Goal: Task Accomplishment & Management: Complete application form

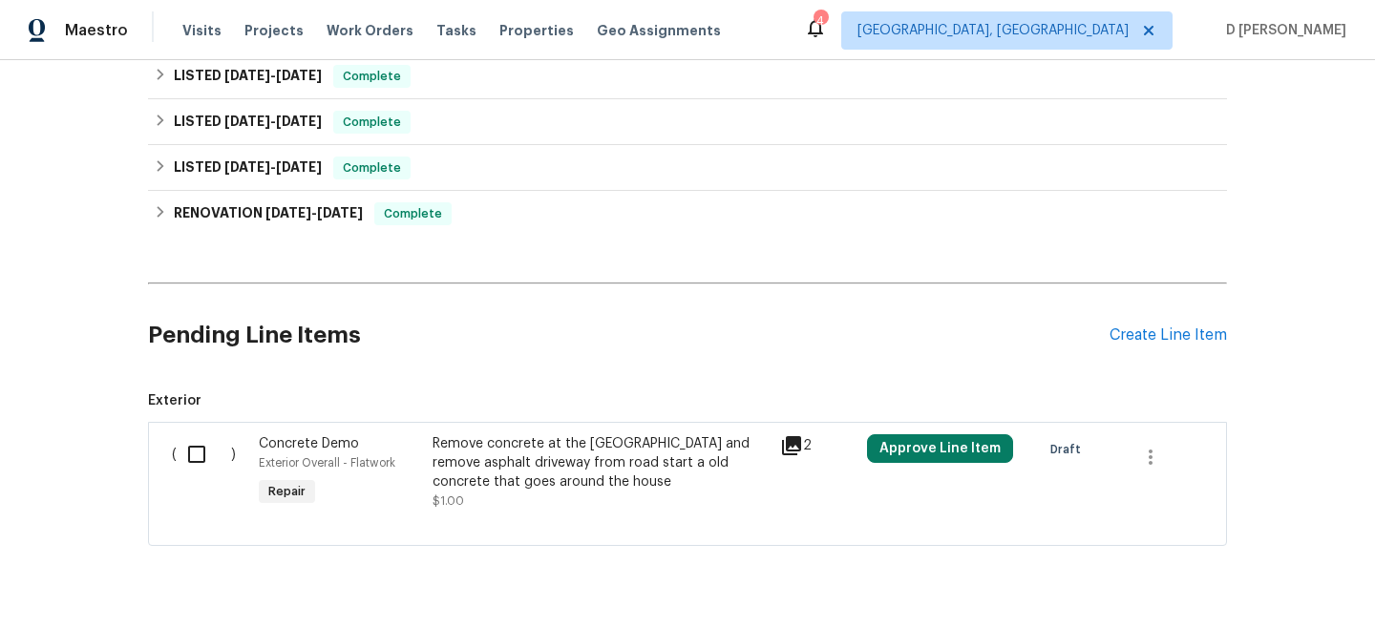
scroll to position [871, 0]
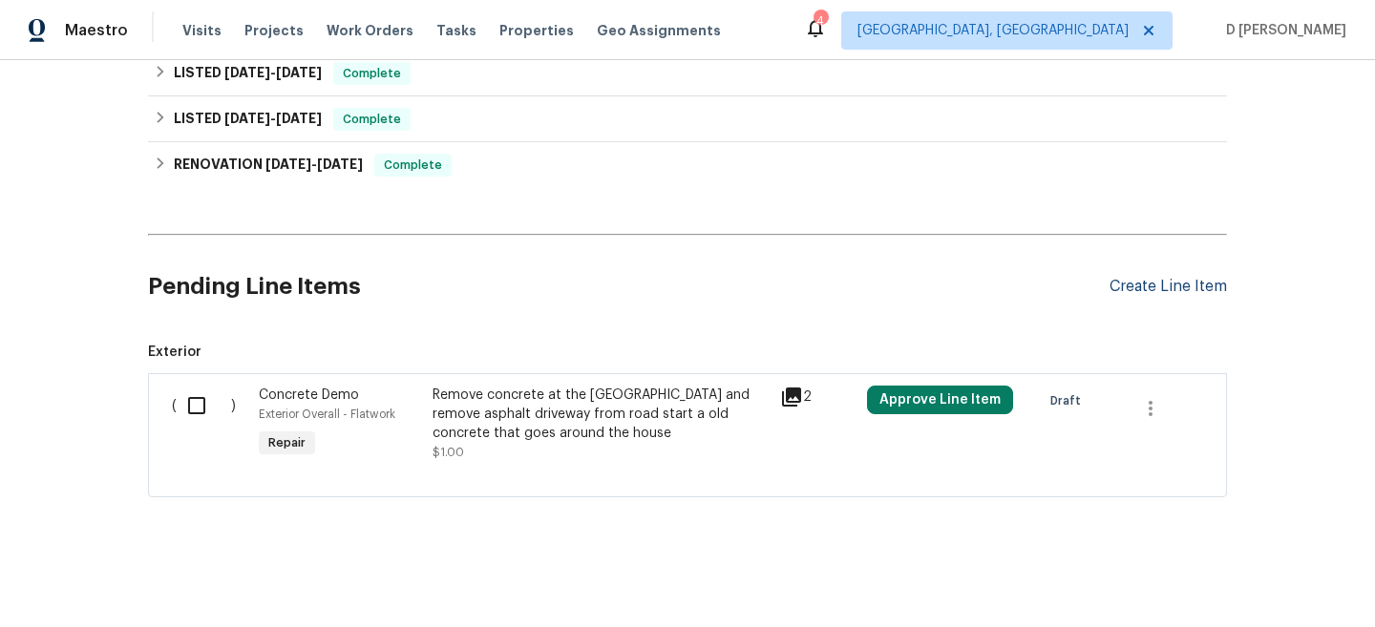
click at [1130, 289] on div "Create Line Item" at bounding box center [1167, 287] width 117 height 18
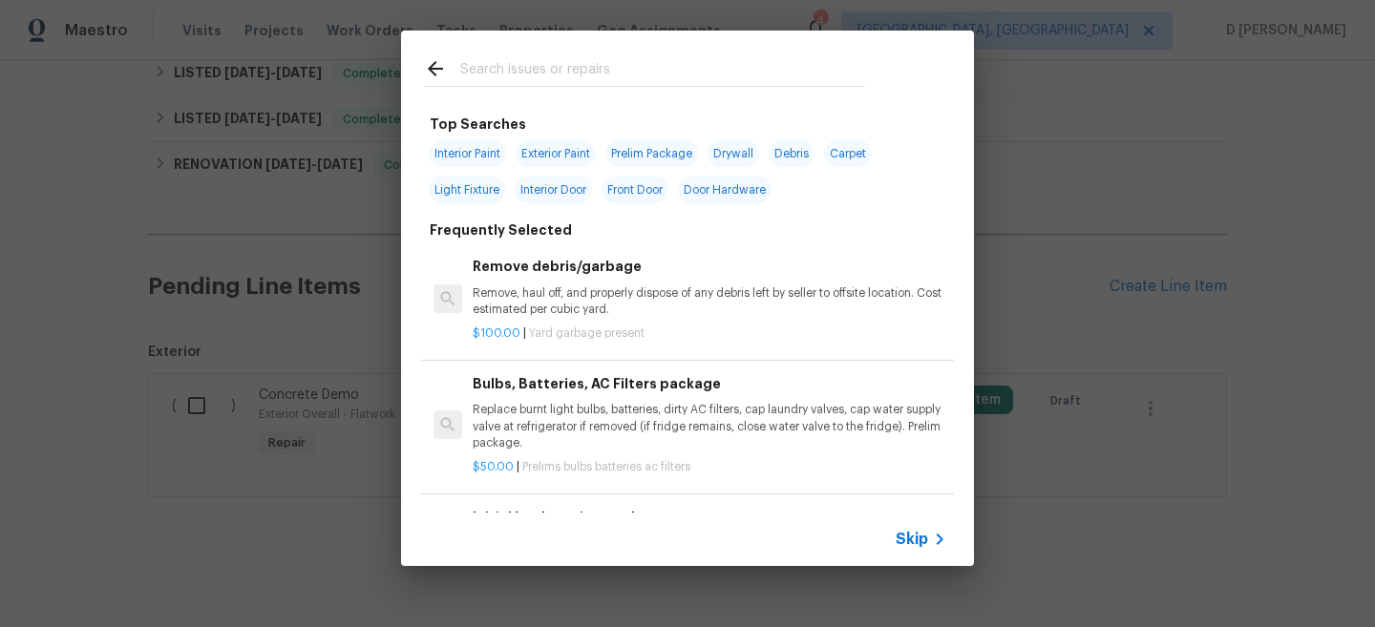
click at [899, 532] on span "Skip" at bounding box center [912, 539] width 32 height 19
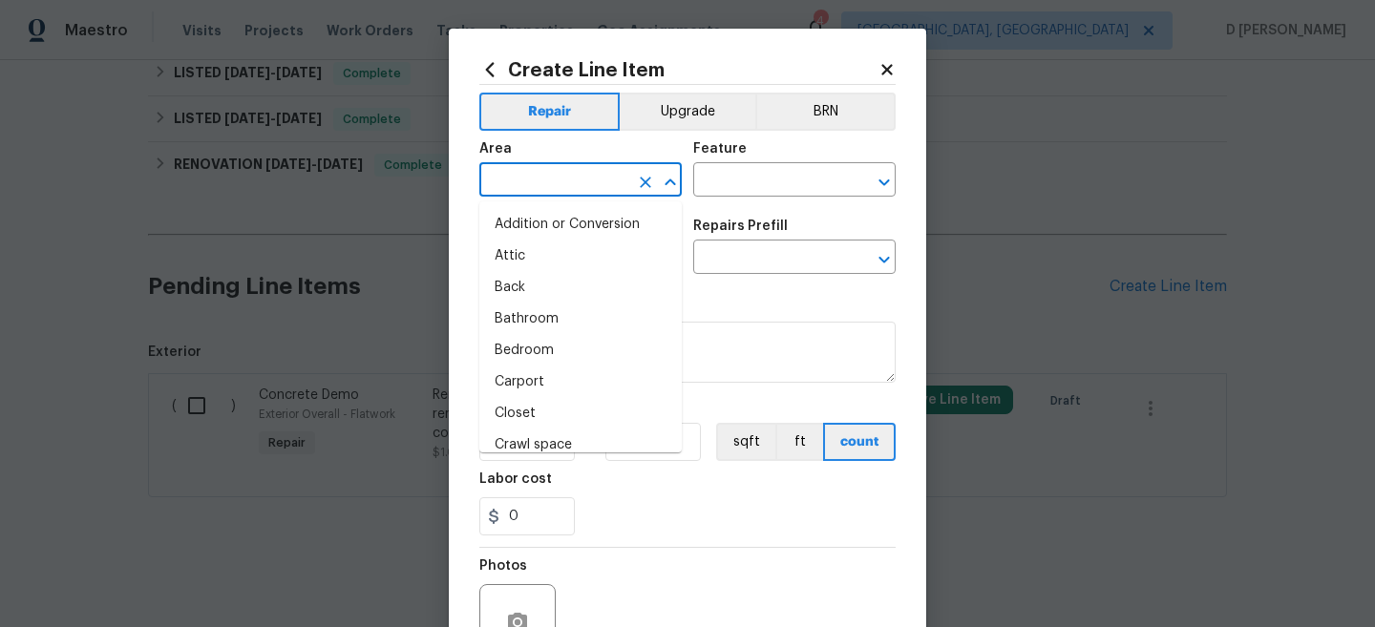
click at [522, 178] on input "text" at bounding box center [553, 182] width 149 height 30
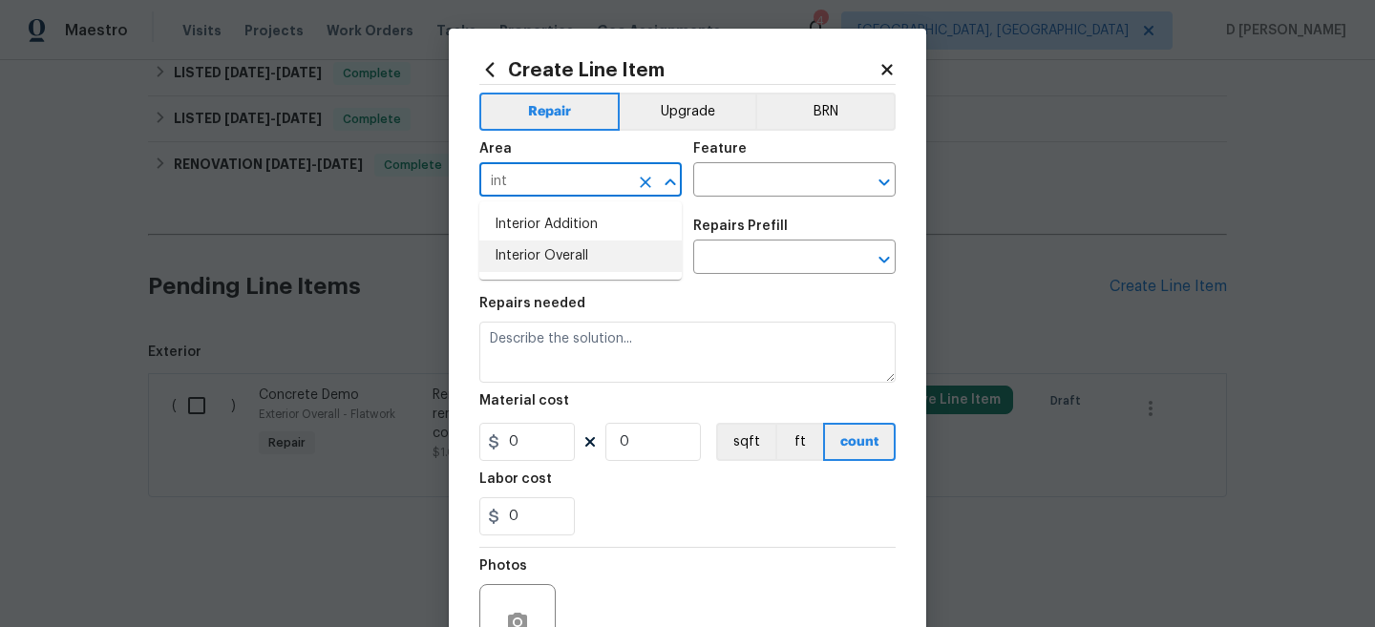
click at [535, 247] on li "Interior Overall" at bounding box center [580, 257] width 202 height 32
type input "Interior Overall"
click at [774, 197] on input "text" at bounding box center [767, 182] width 149 height 30
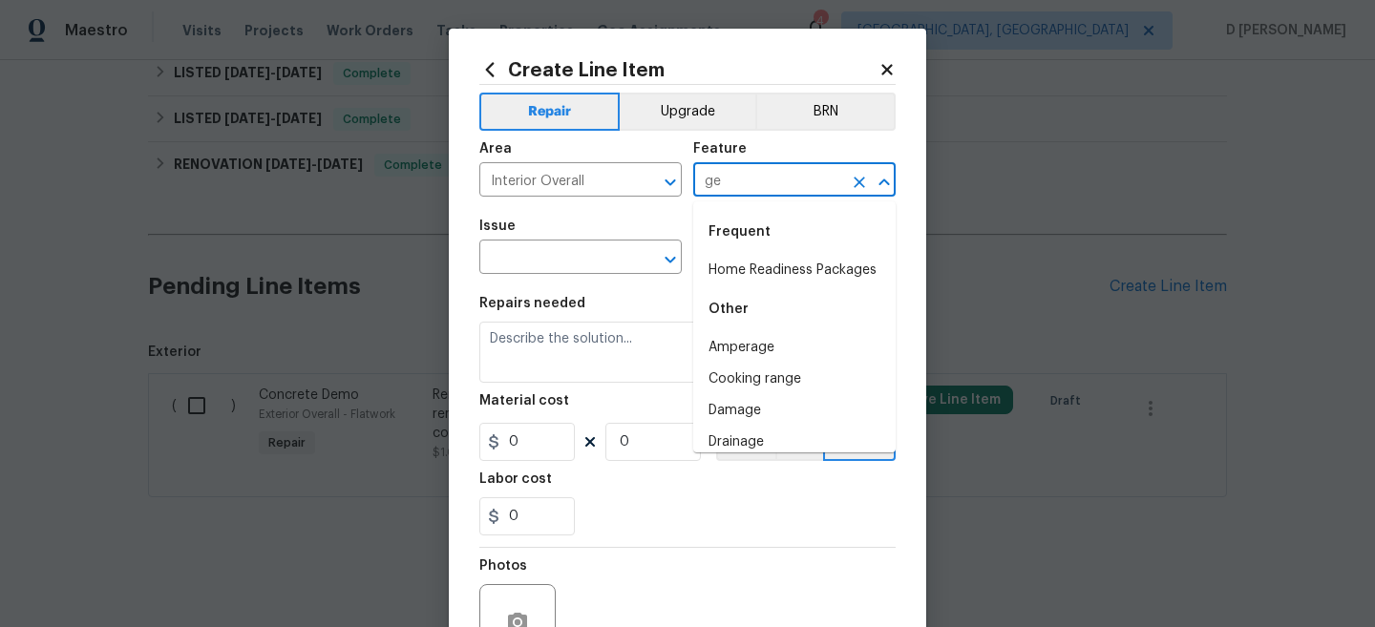
type input "g"
click at [745, 268] on li "Interior" at bounding box center [794, 271] width 202 height 32
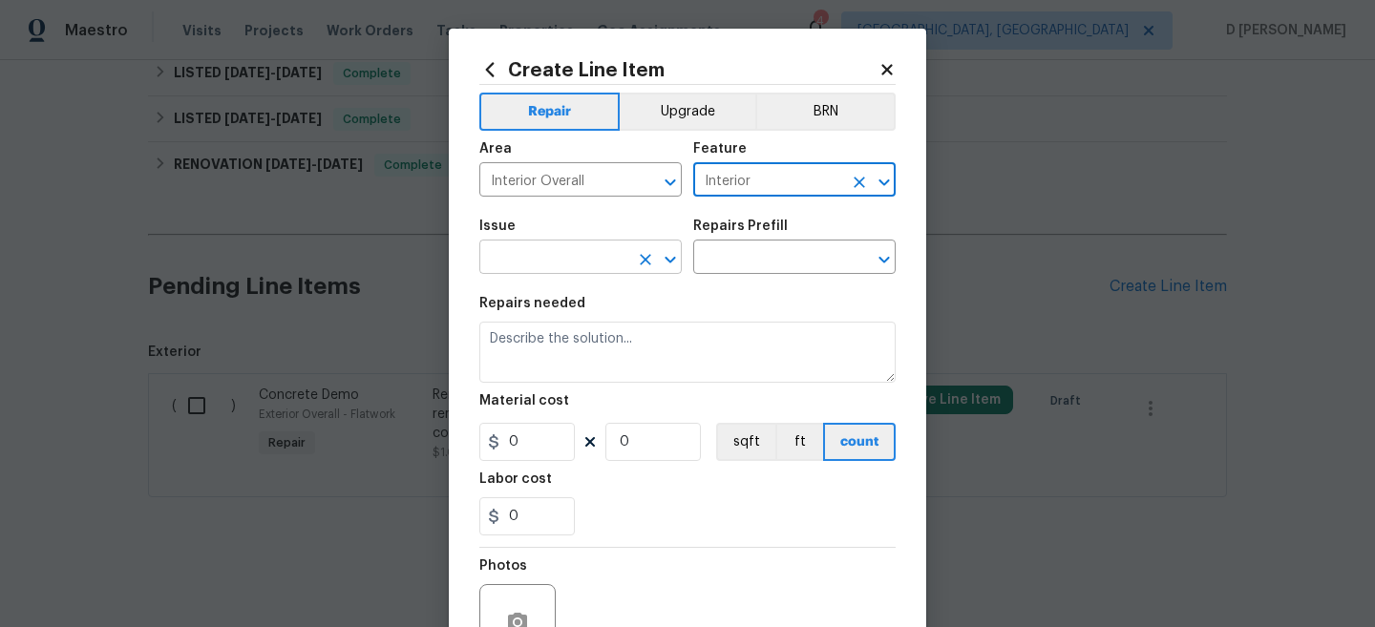
type input "Interior"
click at [569, 264] on input "text" at bounding box center [553, 259] width 149 height 30
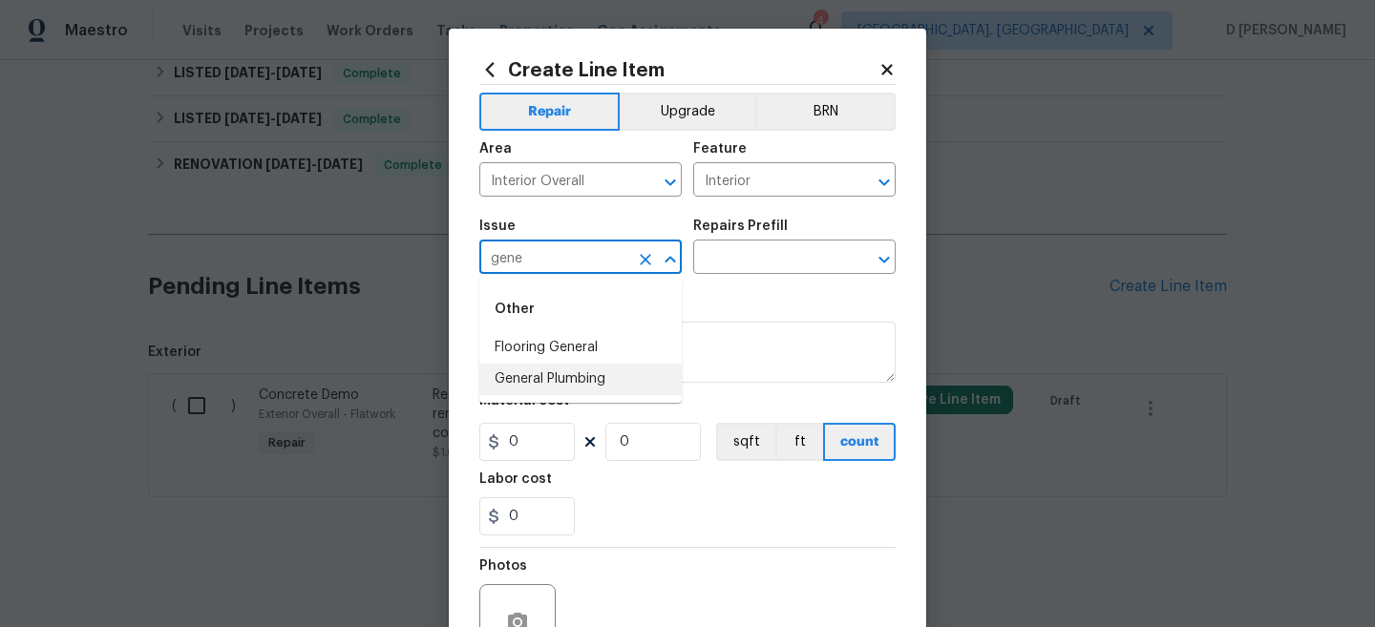
click at [553, 382] on li "General Plumbing" at bounding box center [580, 380] width 202 height 32
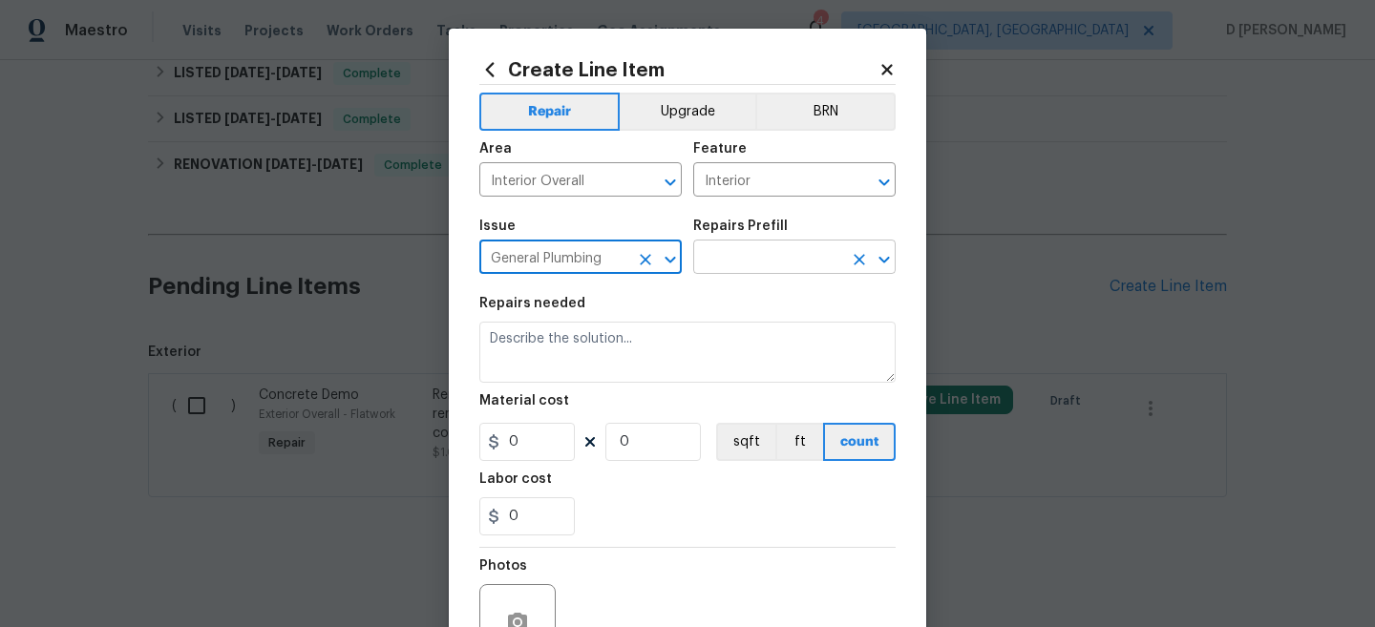
type input "General Plumbing"
click at [736, 259] on input "text" at bounding box center [767, 259] width 149 height 30
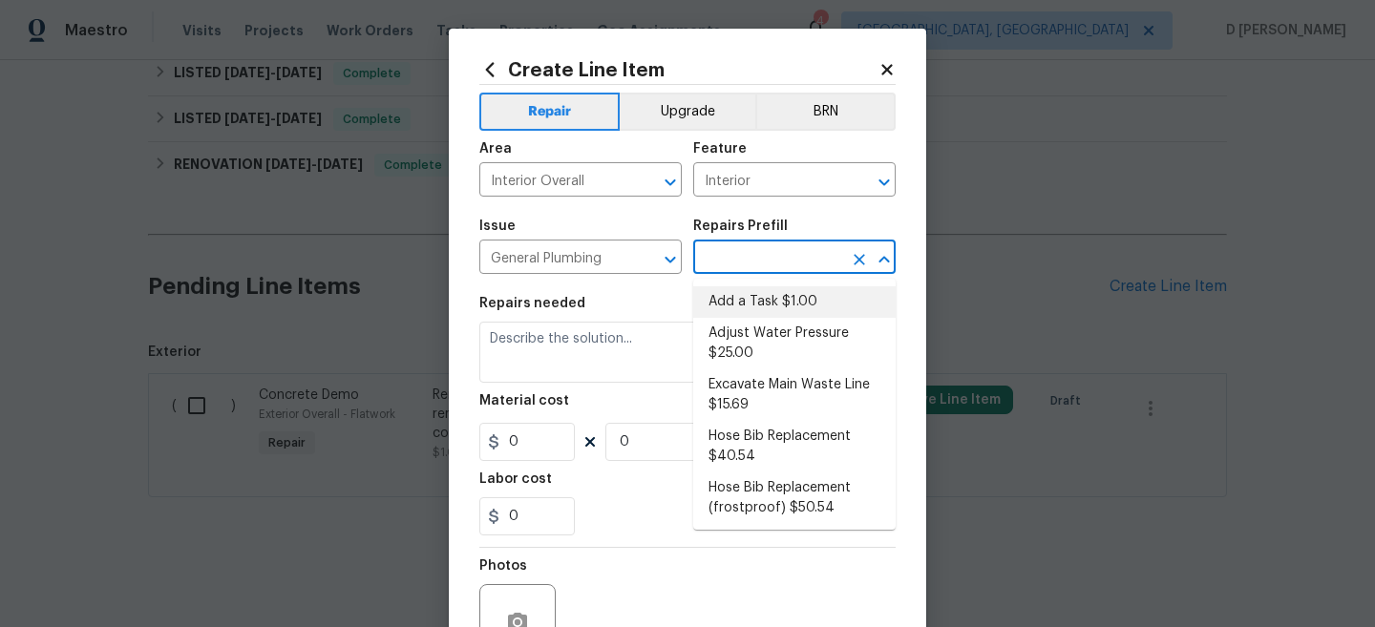
click at [732, 300] on li "Add a Task $1.00" at bounding box center [794, 302] width 202 height 32
type input "Plumbing"
type input "Add a Task $1.00"
type textarea "HPM to detail"
type input "1"
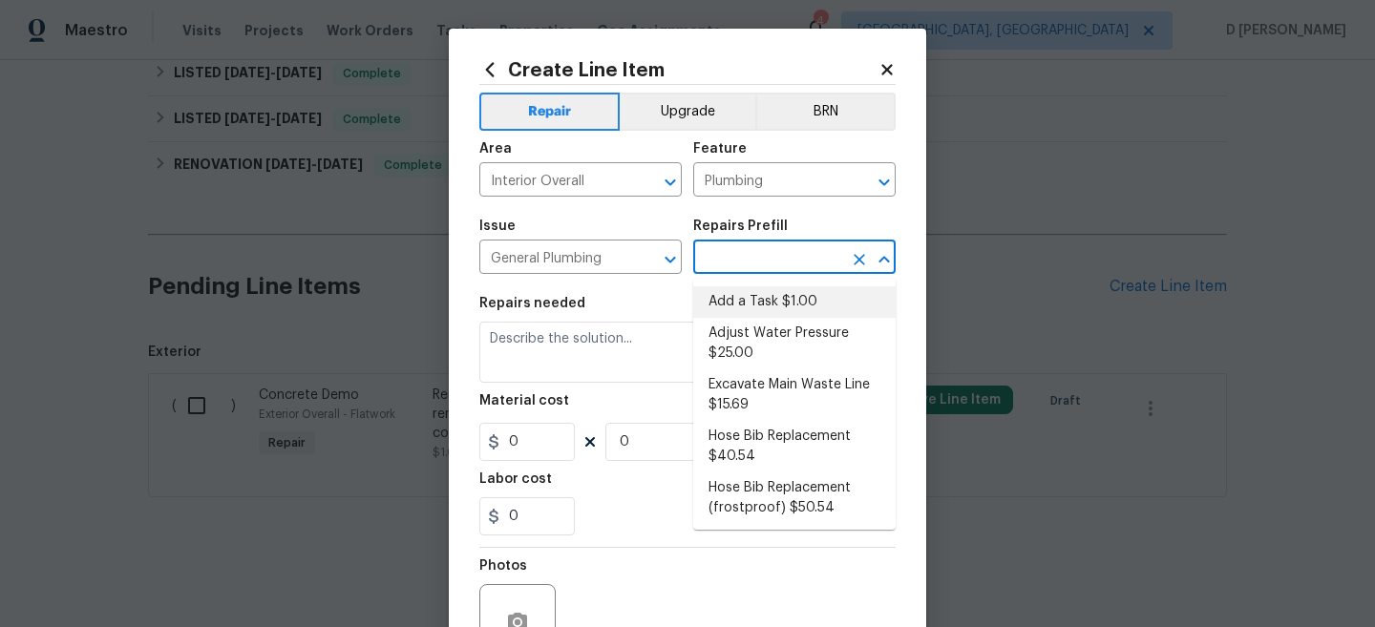
type input "1"
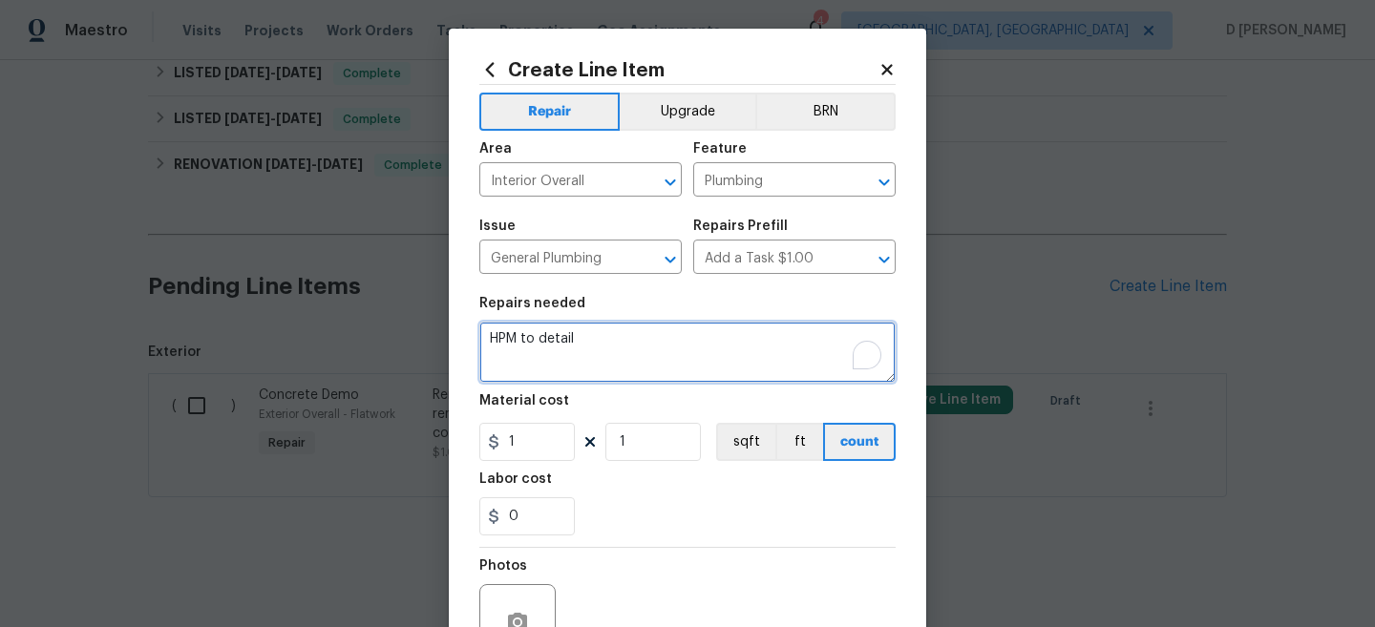
drag, startPoint x: 491, startPoint y: 340, endPoint x: 579, endPoint y: 339, distance: 87.8
click at [579, 339] on textarea "HPM to detail" at bounding box center [687, 352] width 416 height 61
paste textarea "(Remove and paste feedback message here) #lwoleak Please prioritize this WO due…"
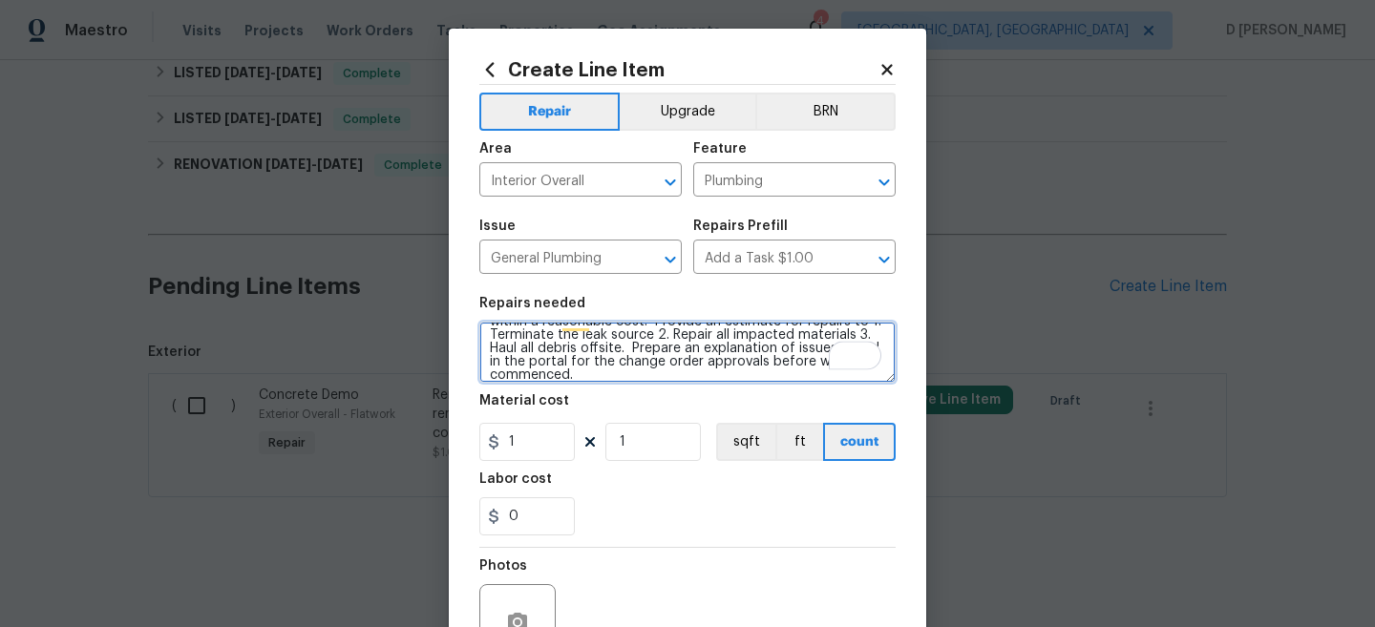
scroll to position [0, 0]
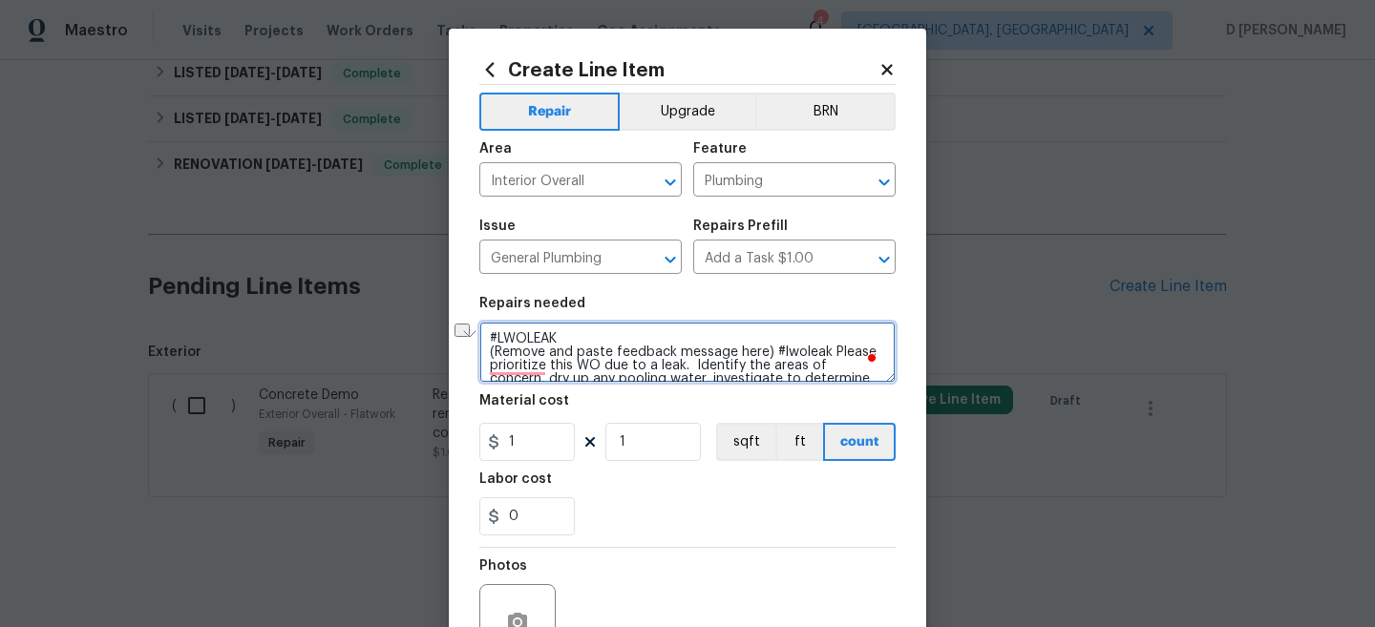
drag, startPoint x: 496, startPoint y: 352, endPoint x: 761, endPoint y: 349, distance: 265.4
click at [761, 349] on textarea "#LWOLEAK (Remove and paste feedback message here) #lwoleak Please prioritize th…" at bounding box center [687, 352] width 416 height 61
paste textarea "This has a leaking pipe down stairs and the doors need to be put back on hinges"
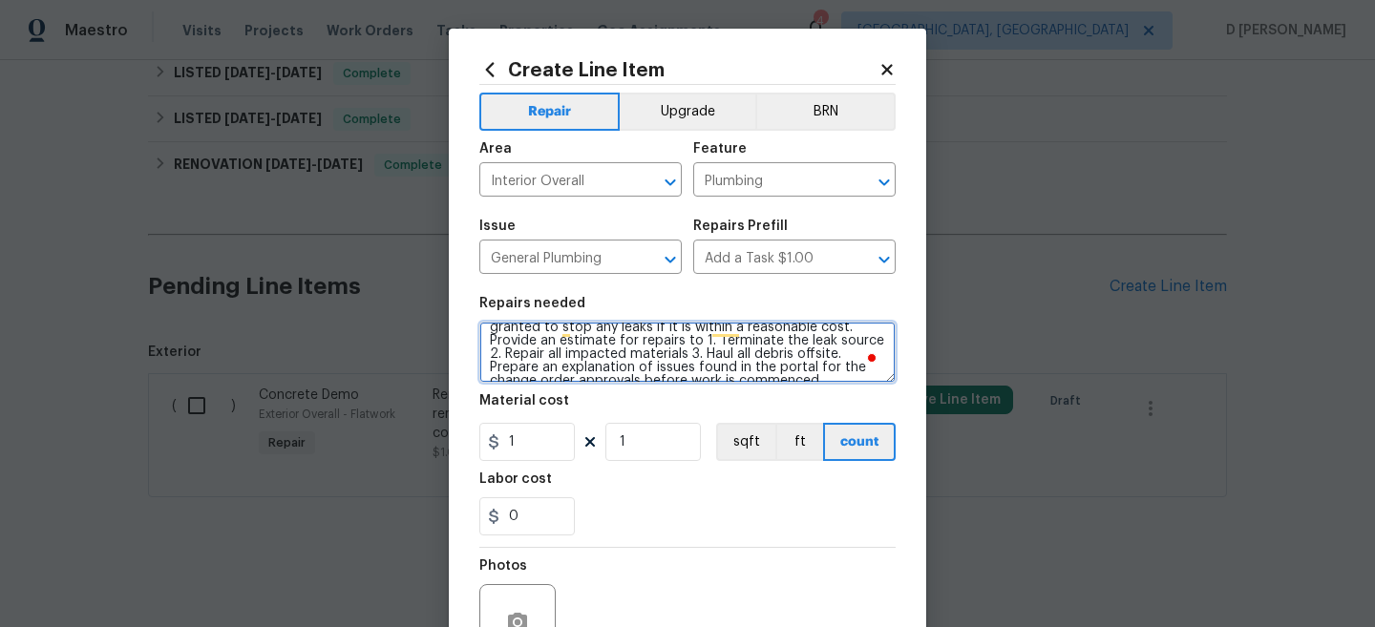
type textarea "#LWOLEAK (This has a leaking pipe down stairs and the doors need to be put back…"
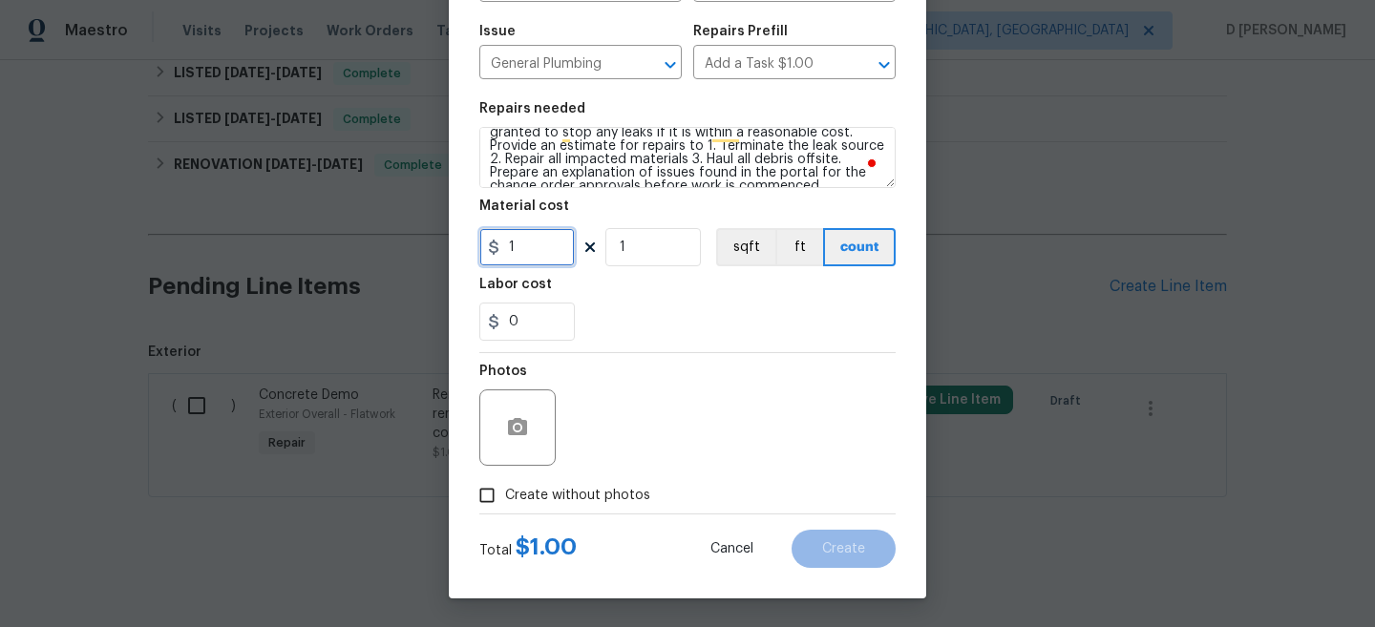
click at [530, 248] on input "1" at bounding box center [526, 247] width 95 height 38
type input "75"
click at [519, 429] on circle "button" at bounding box center [518, 428] width 6 height 6
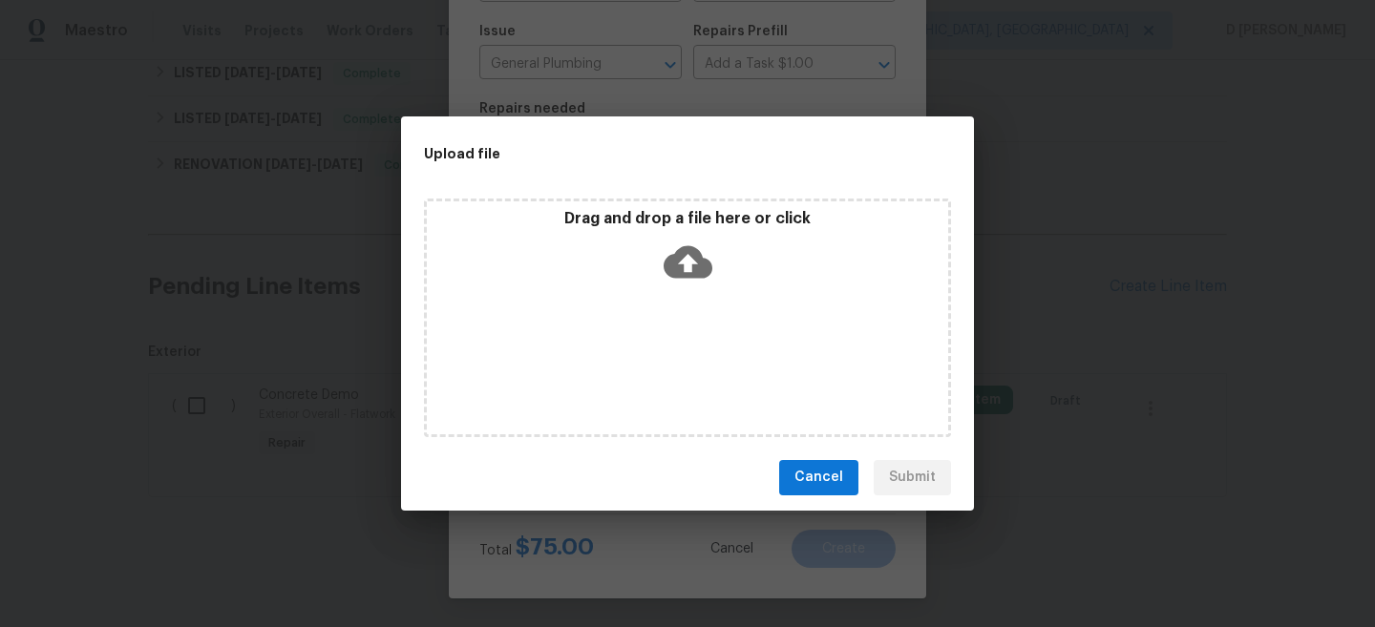
click at [682, 261] on icon at bounding box center [688, 262] width 49 height 49
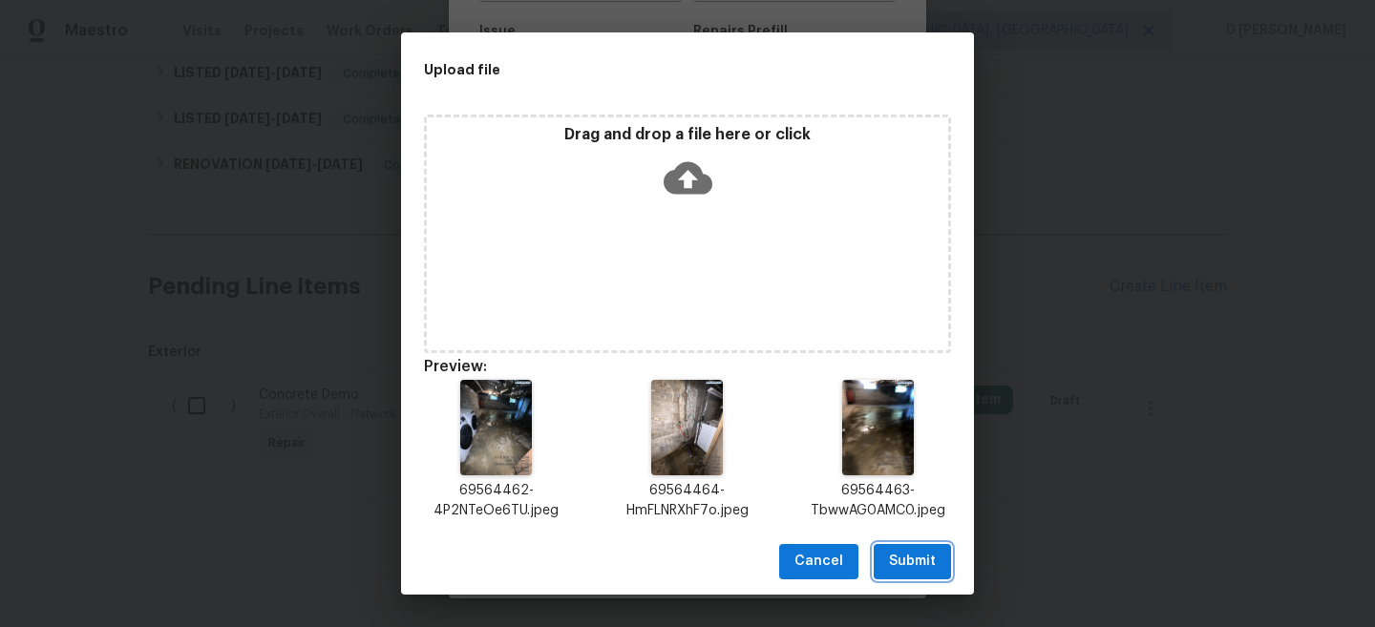
click at [916, 561] on span "Submit" at bounding box center [912, 562] width 47 height 24
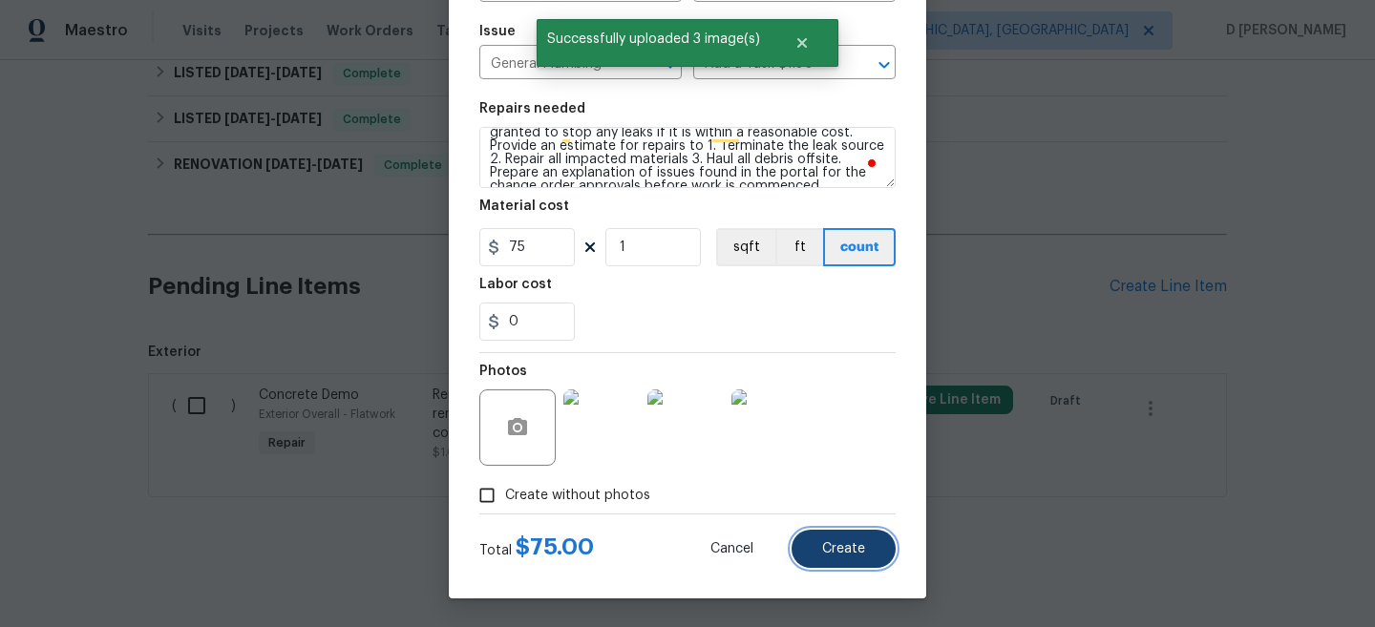
click at [857, 545] on span "Create" at bounding box center [843, 549] width 43 height 14
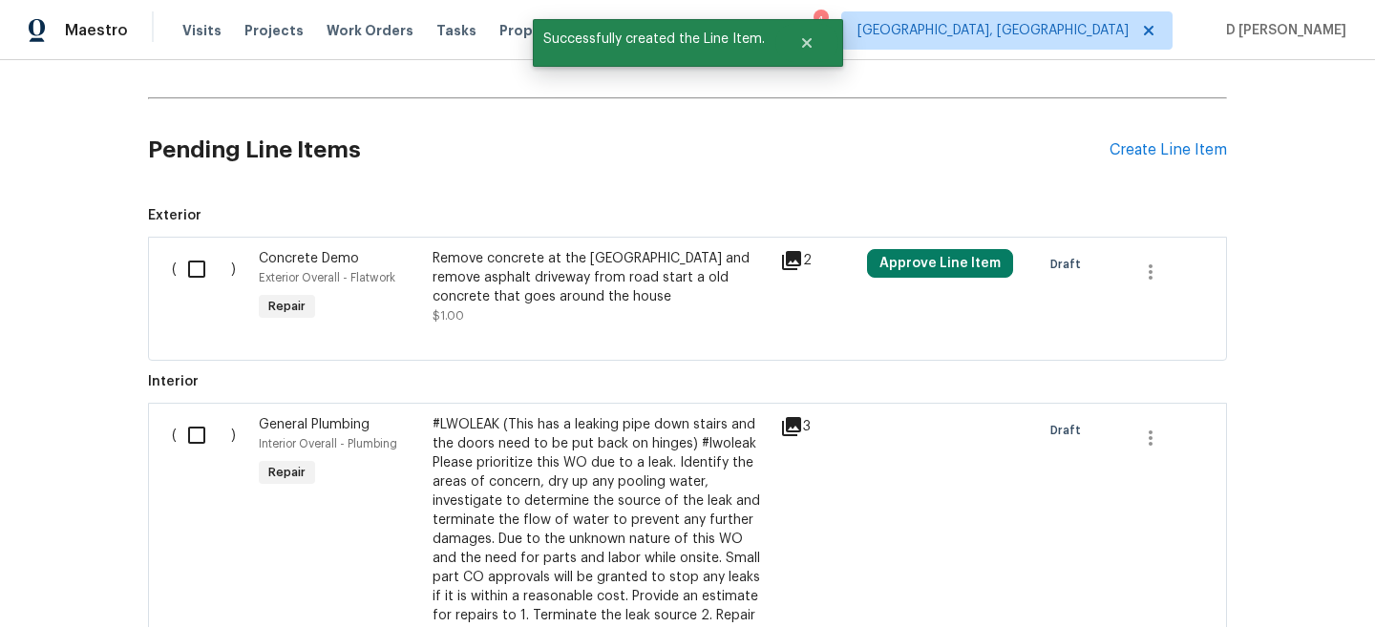
scroll to position [1014, 0]
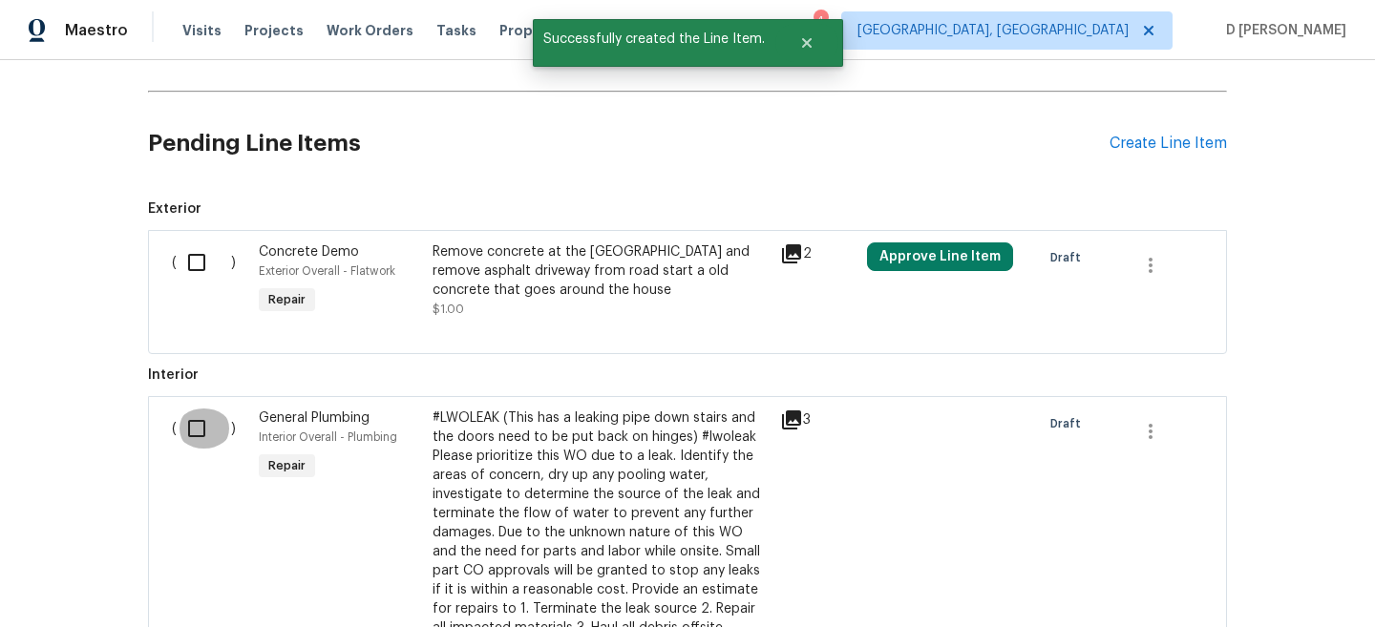
click at [179, 427] on input "checkbox" at bounding box center [204, 429] width 54 height 40
checkbox input "true"
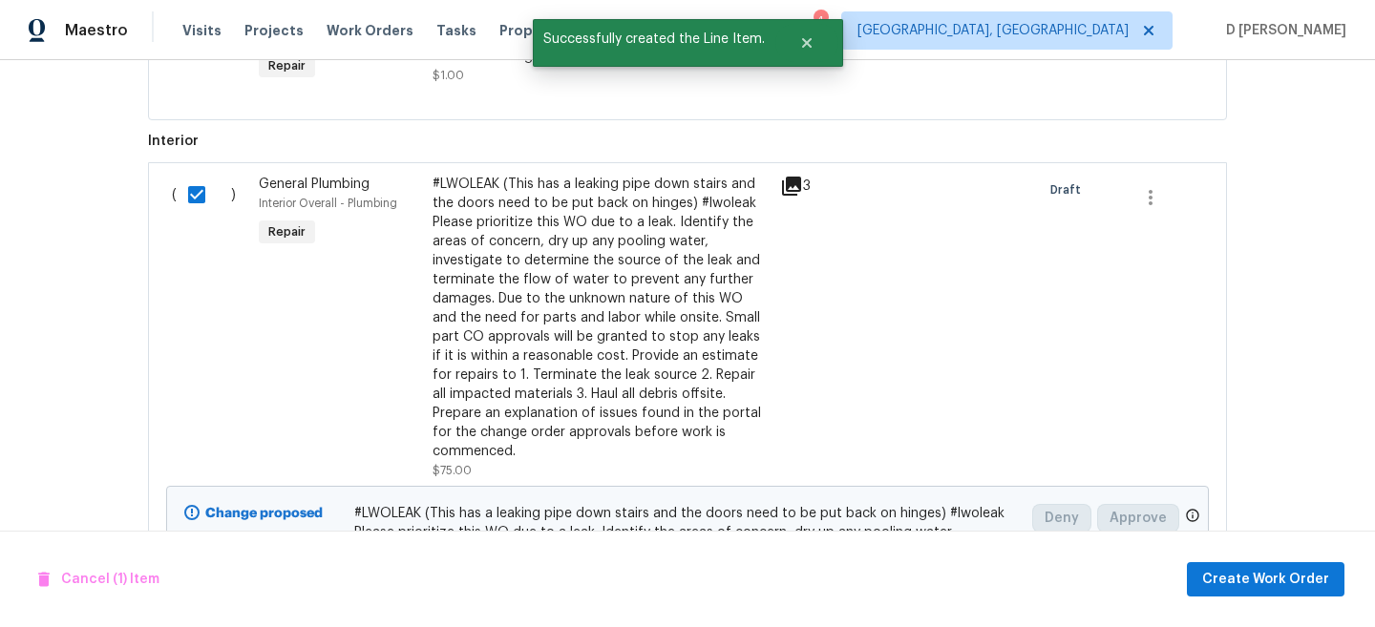
scroll to position [1224, 0]
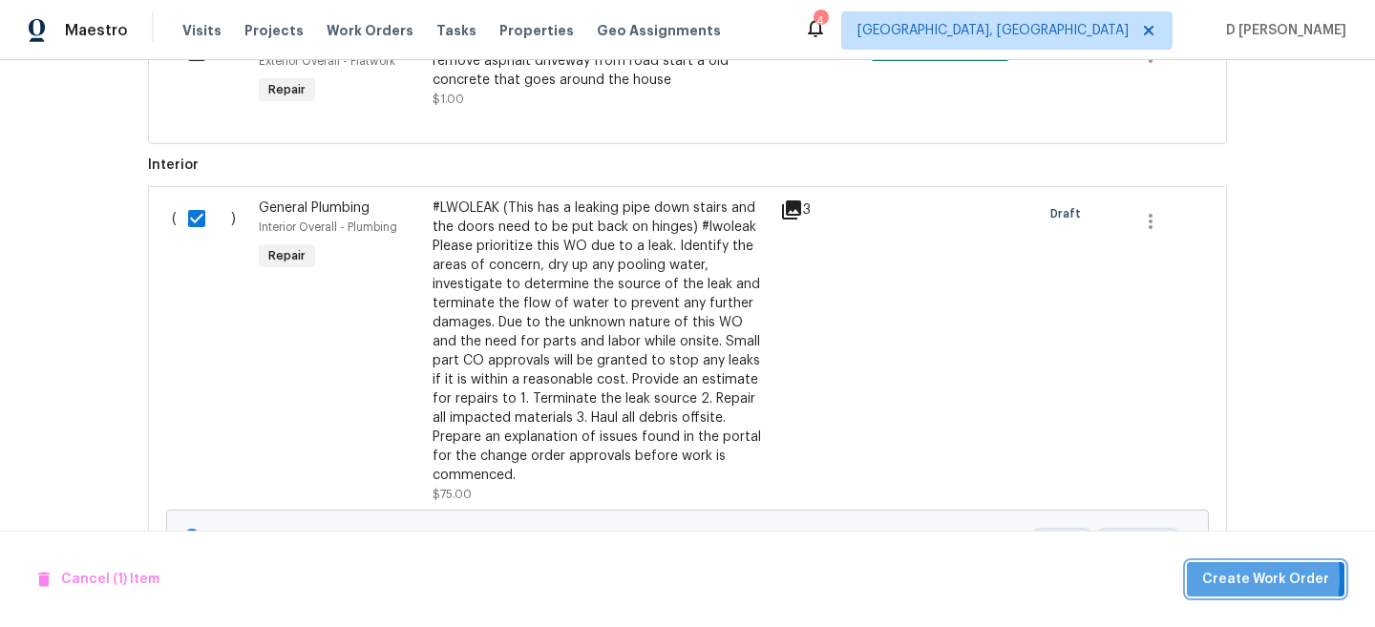
click at [1212, 578] on span "Create Work Order" at bounding box center [1265, 580] width 127 height 24
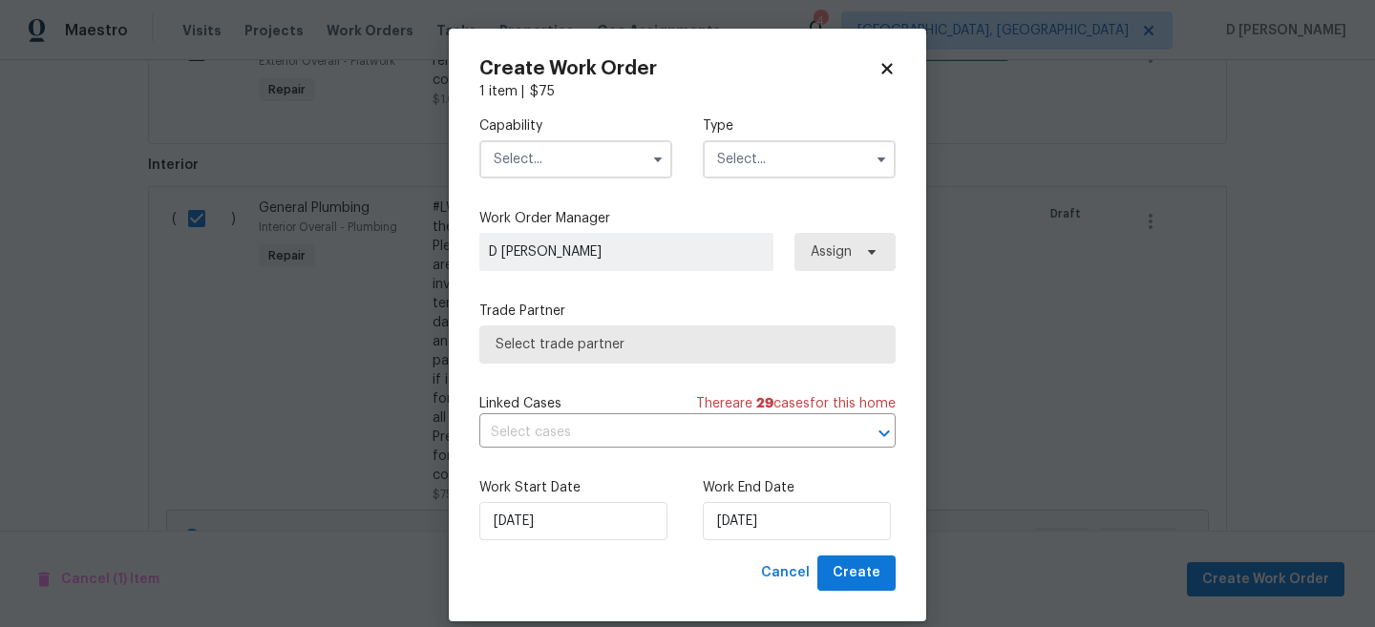
click at [602, 169] on input "text" at bounding box center [575, 159] width 193 height 38
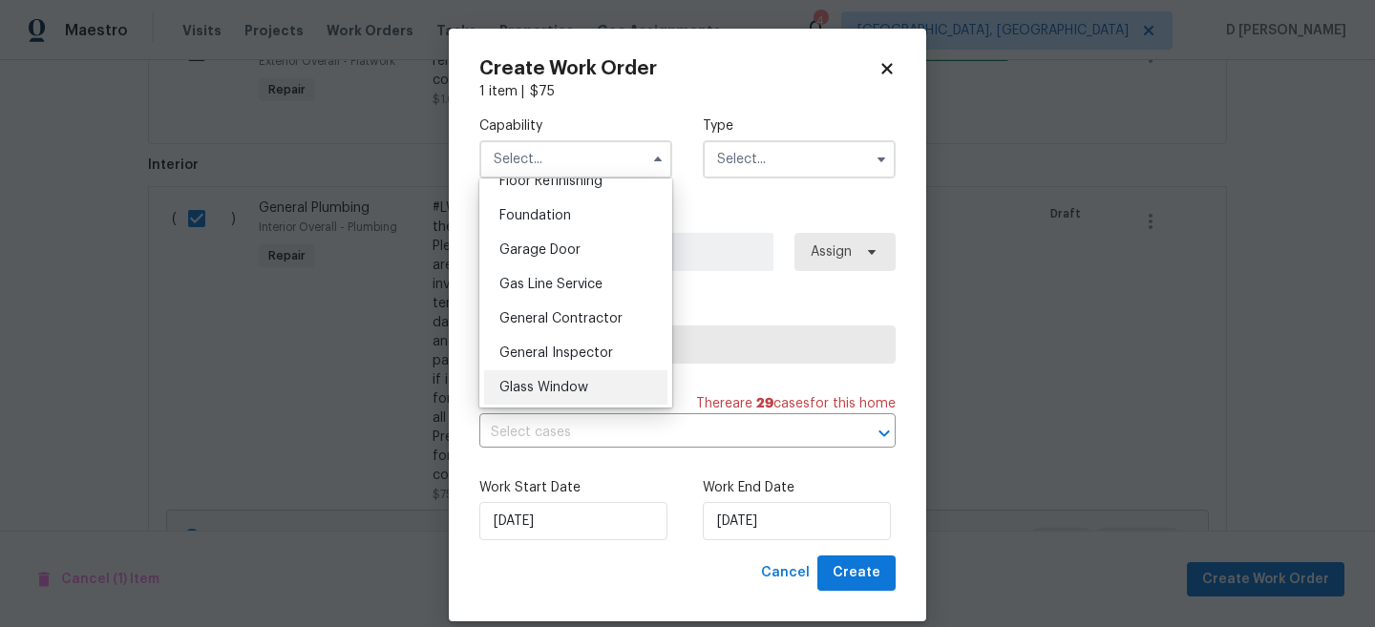
scroll to position [815, 0]
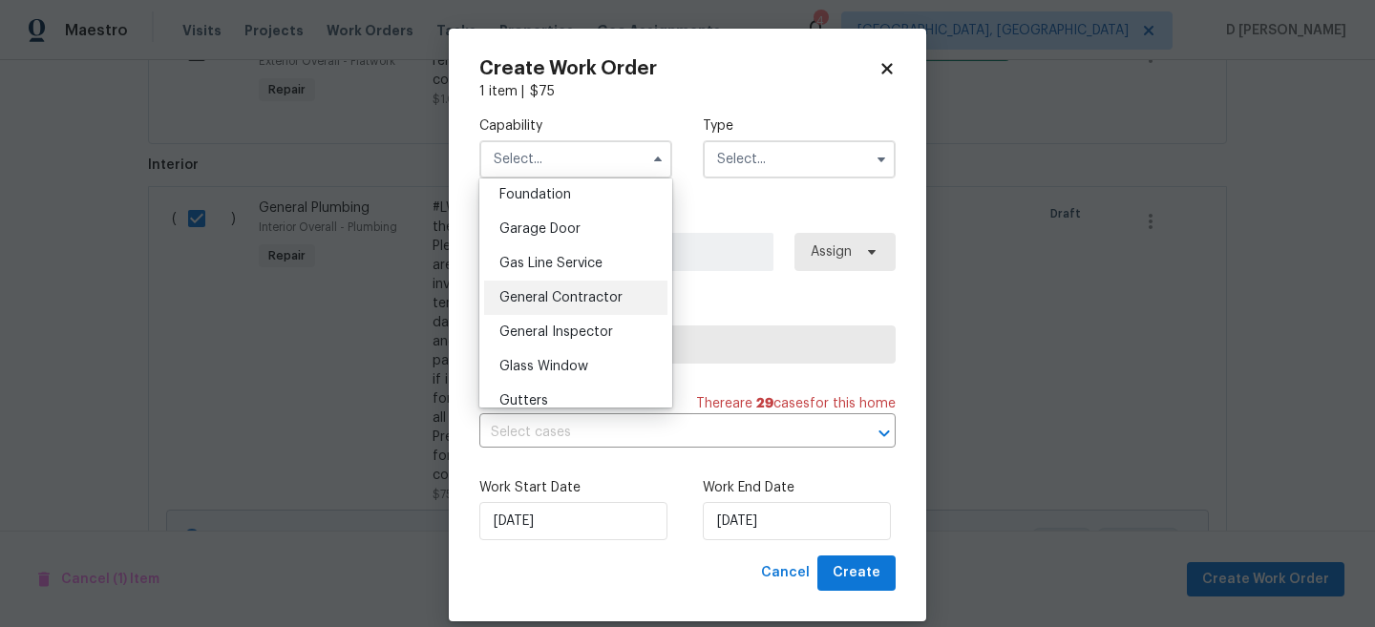
click at [566, 311] on div "General Contractor" at bounding box center [575, 298] width 183 height 34
type input "General Contractor"
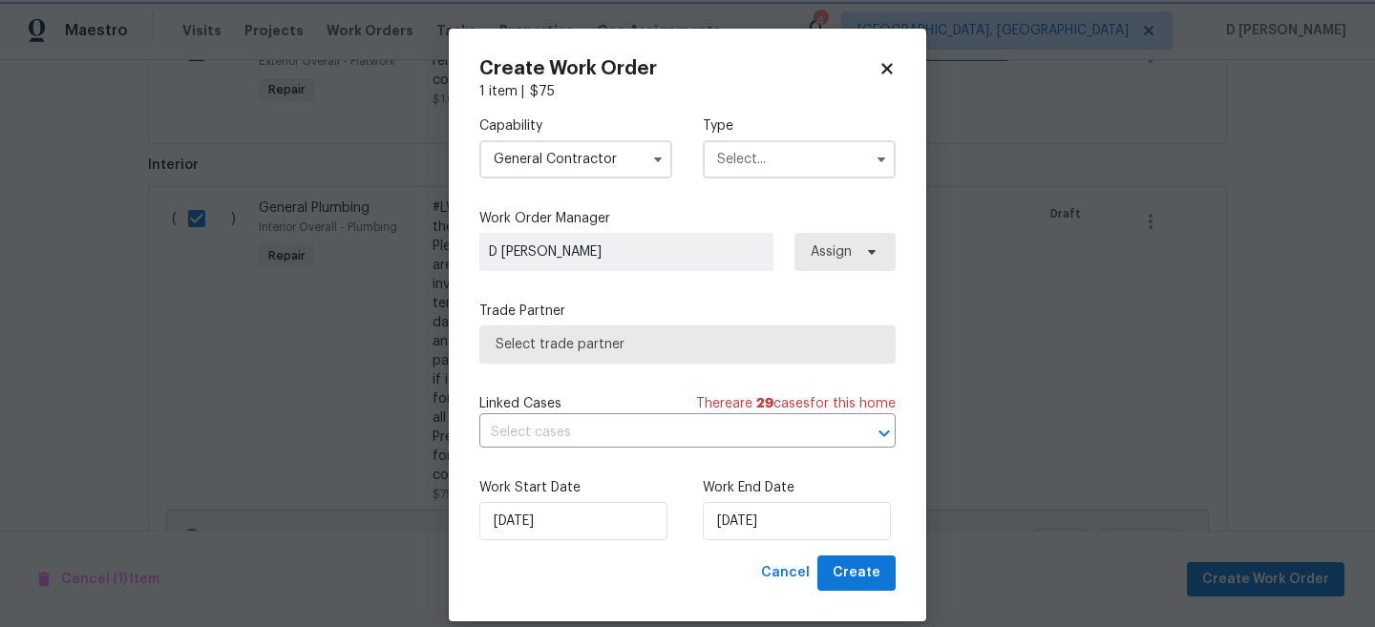
scroll to position [21, 0]
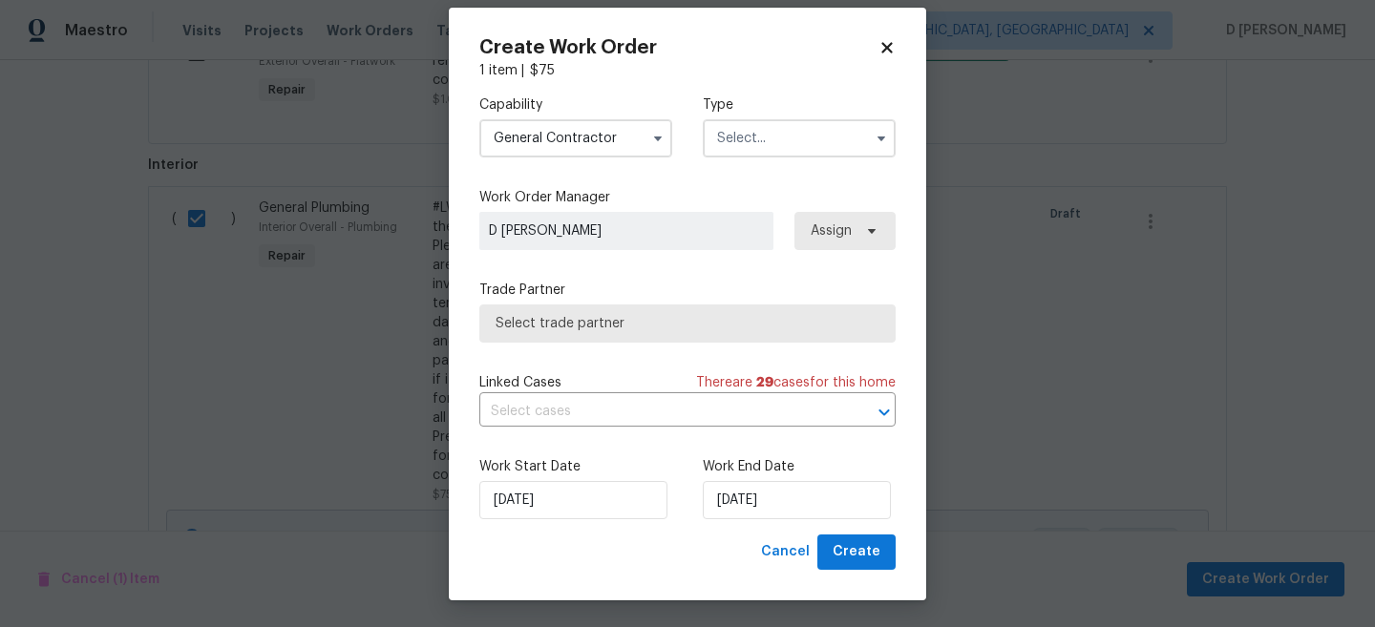
click at [749, 137] on input "text" at bounding box center [799, 138] width 193 height 38
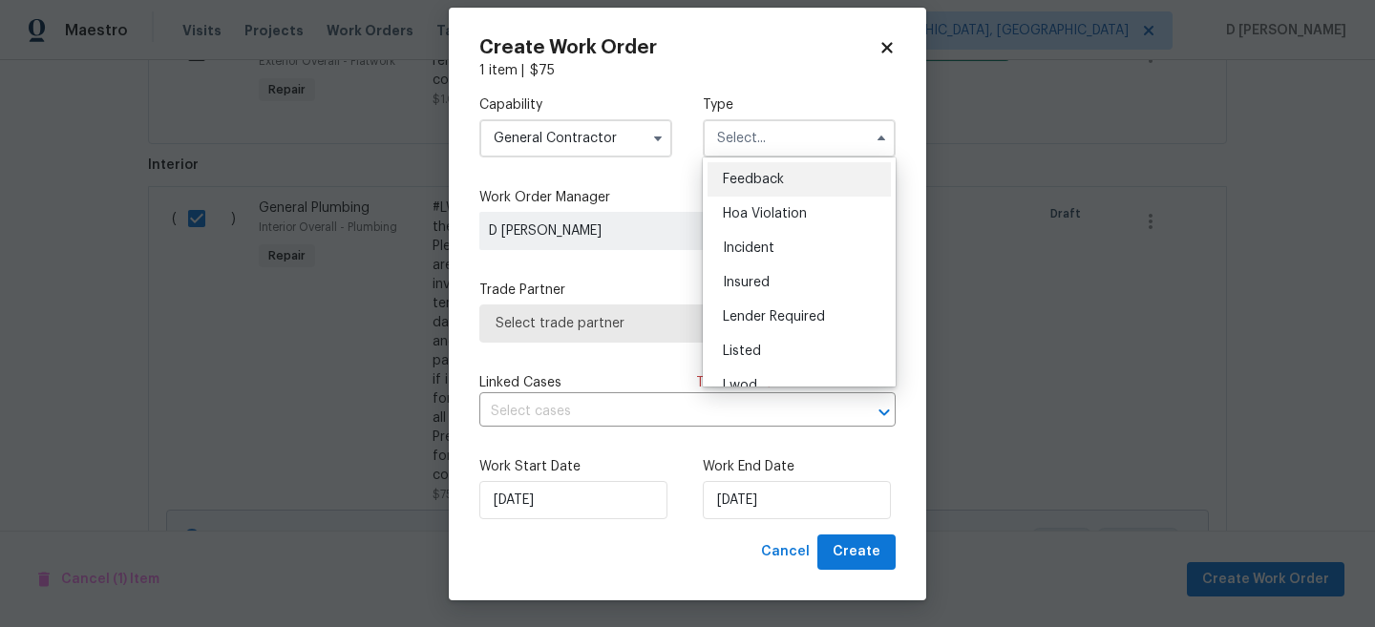
click at [747, 176] on span "Feedback" at bounding box center [753, 179] width 61 height 13
type input "Feedback"
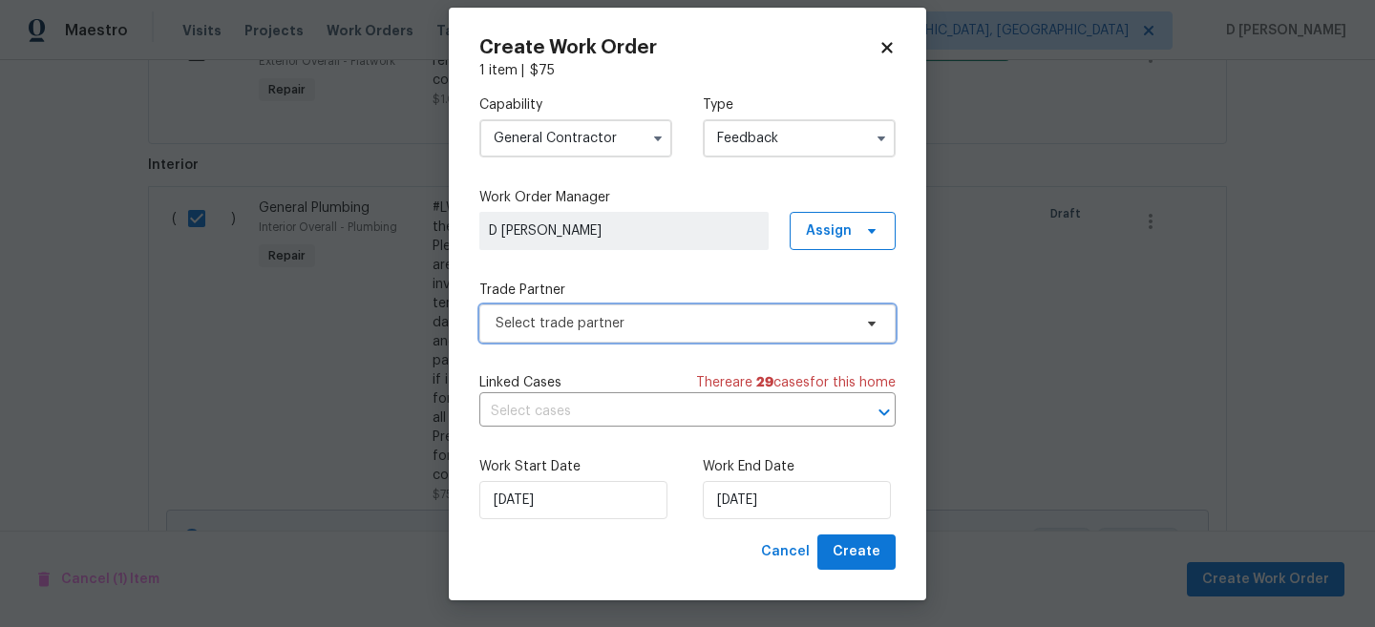
click at [597, 331] on span "Select trade partner" at bounding box center [674, 323] width 356 height 19
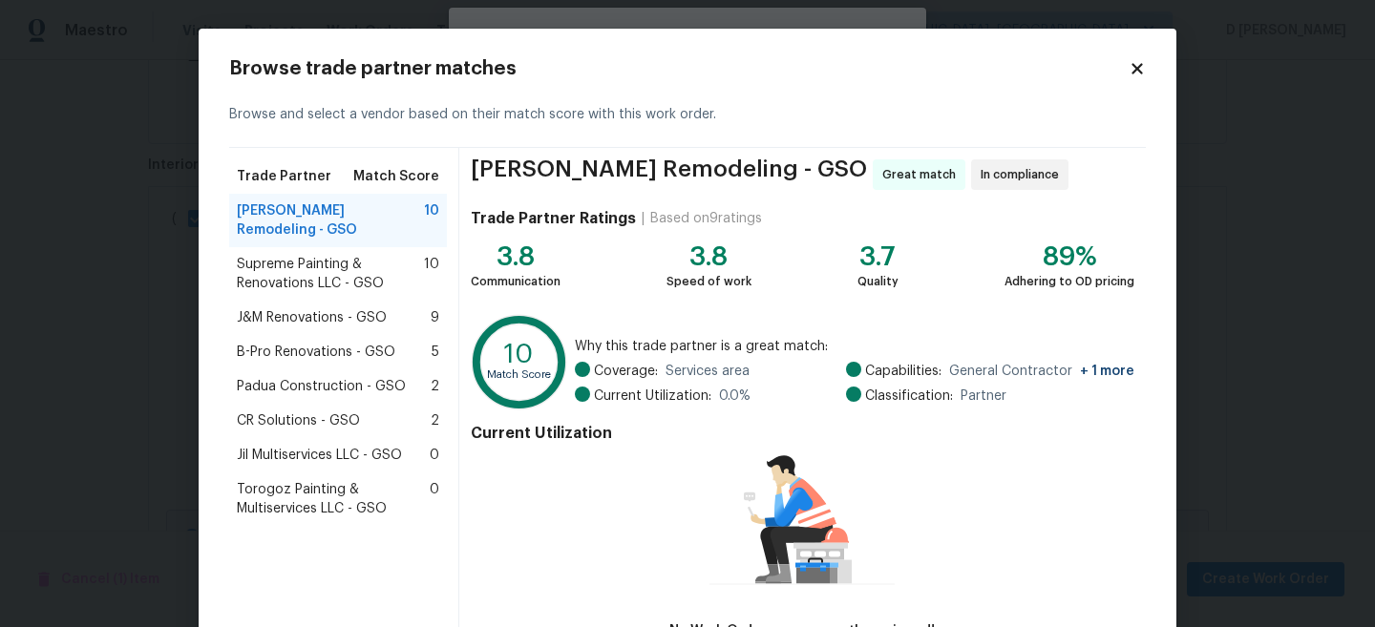
scroll to position [137, 0]
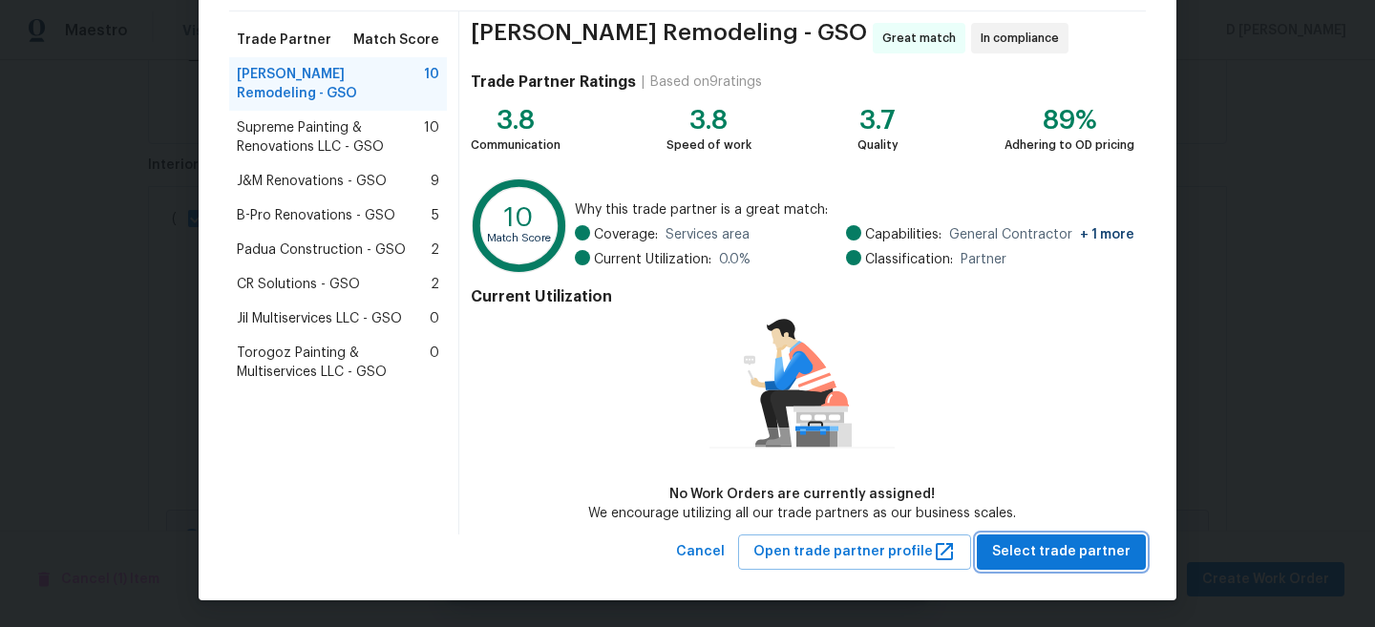
click at [1070, 548] on span "Select trade partner" at bounding box center [1061, 552] width 138 height 24
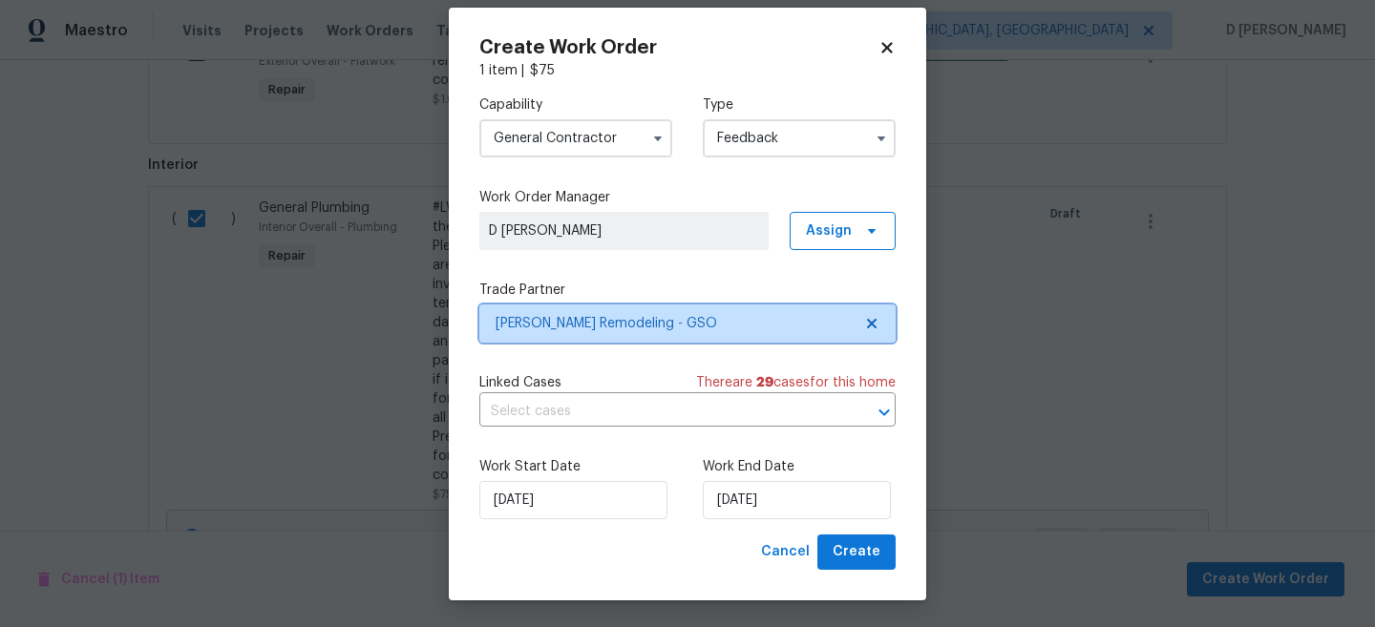
scroll to position [23, 0]
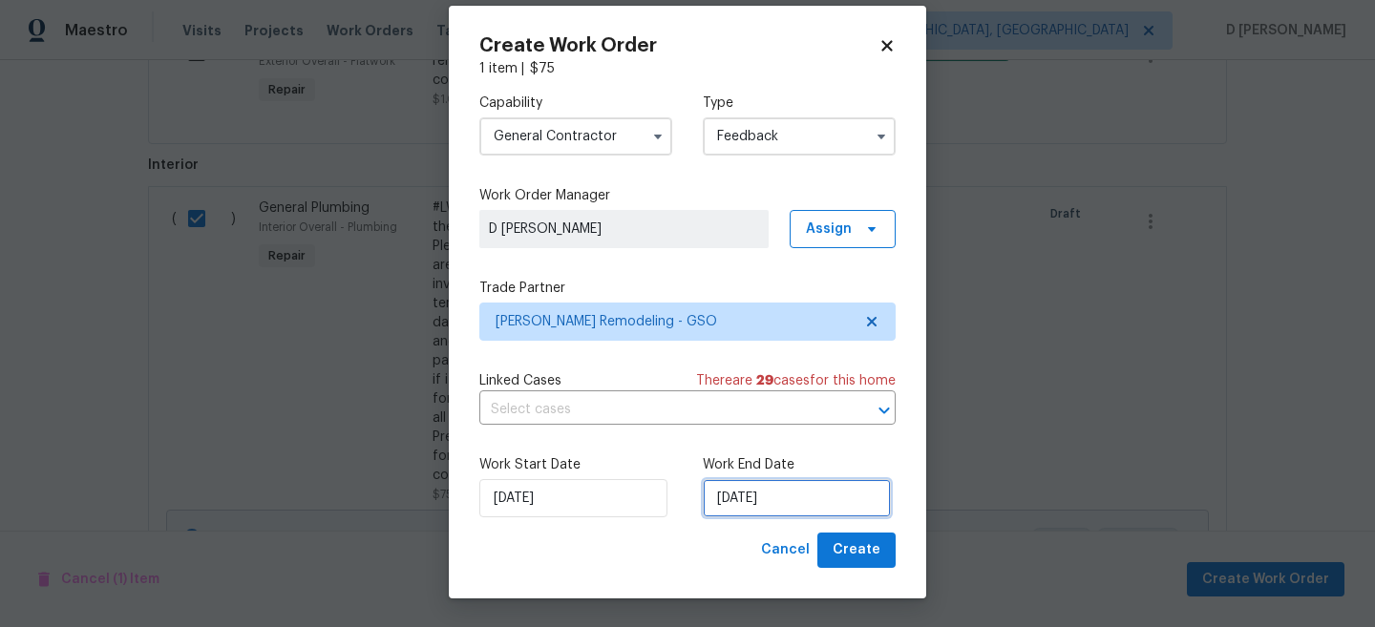
click at [809, 505] on input "[DATE]" at bounding box center [797, 498] width 188 height 38
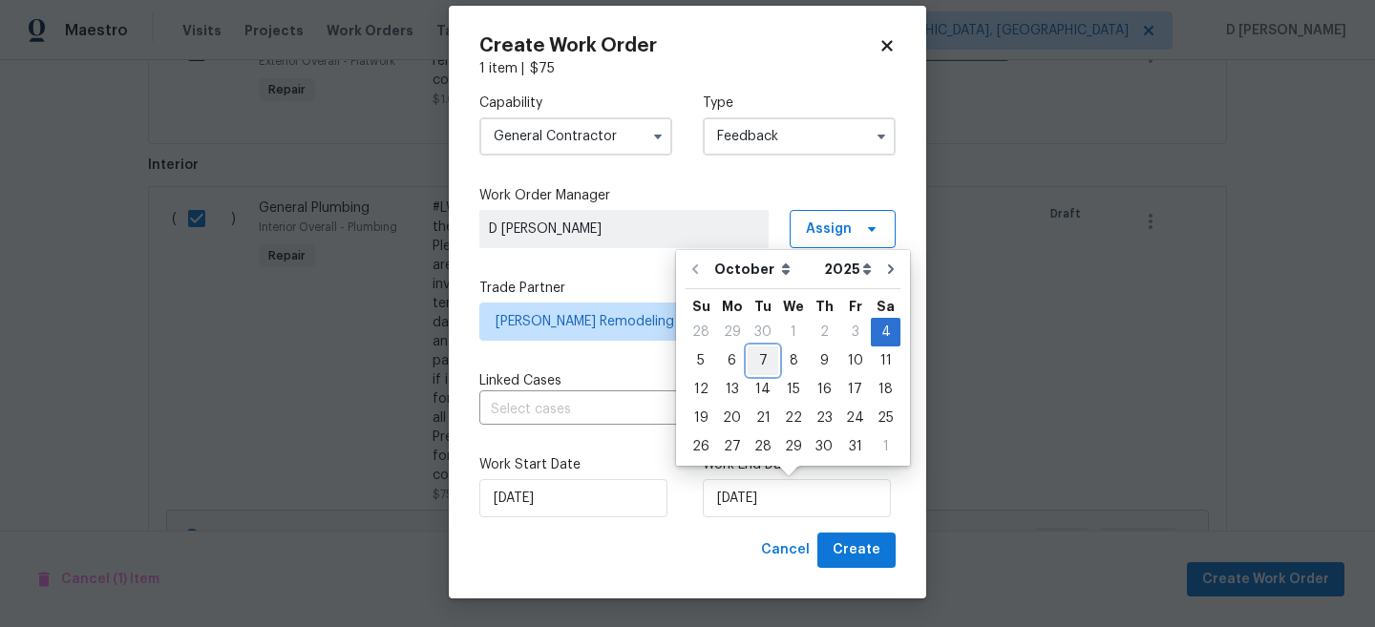
click at [758, 358] on div "7" at bounding box center [763, 361] width 31 height 27
type input "[DATE]"
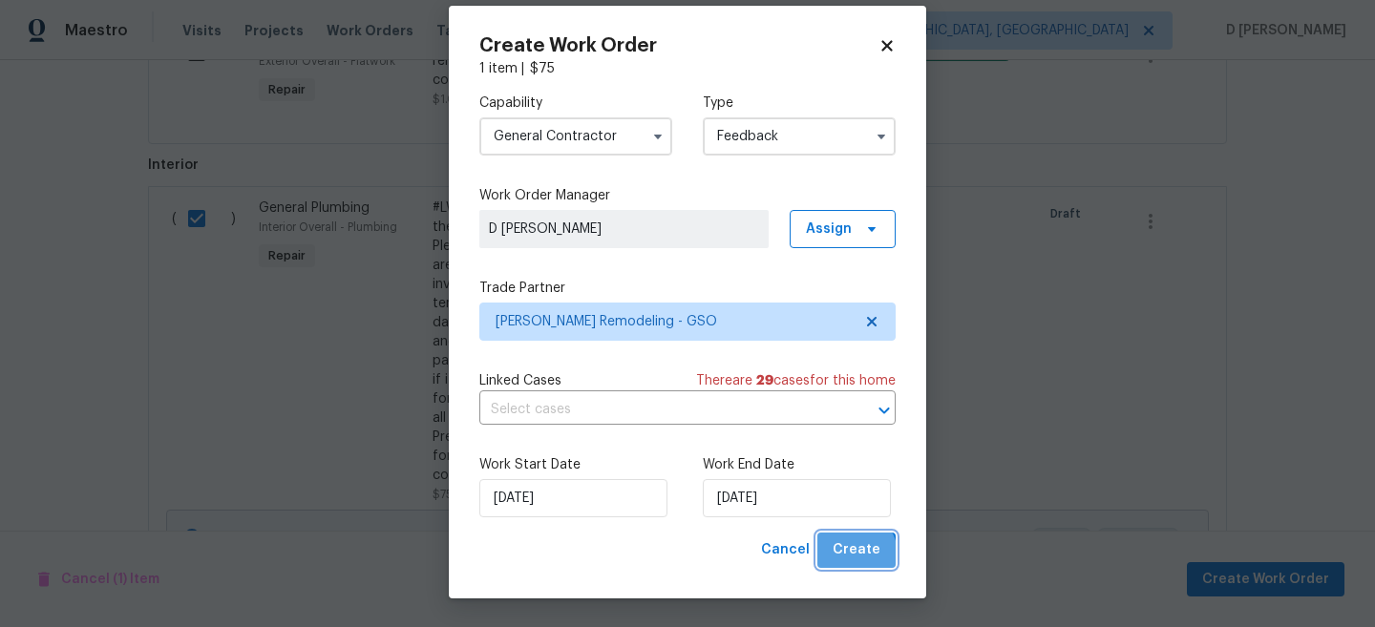
click at [858, 554] on span "Create" at bounding box center [857, 551] width 48 height 24
checkbox input "false"
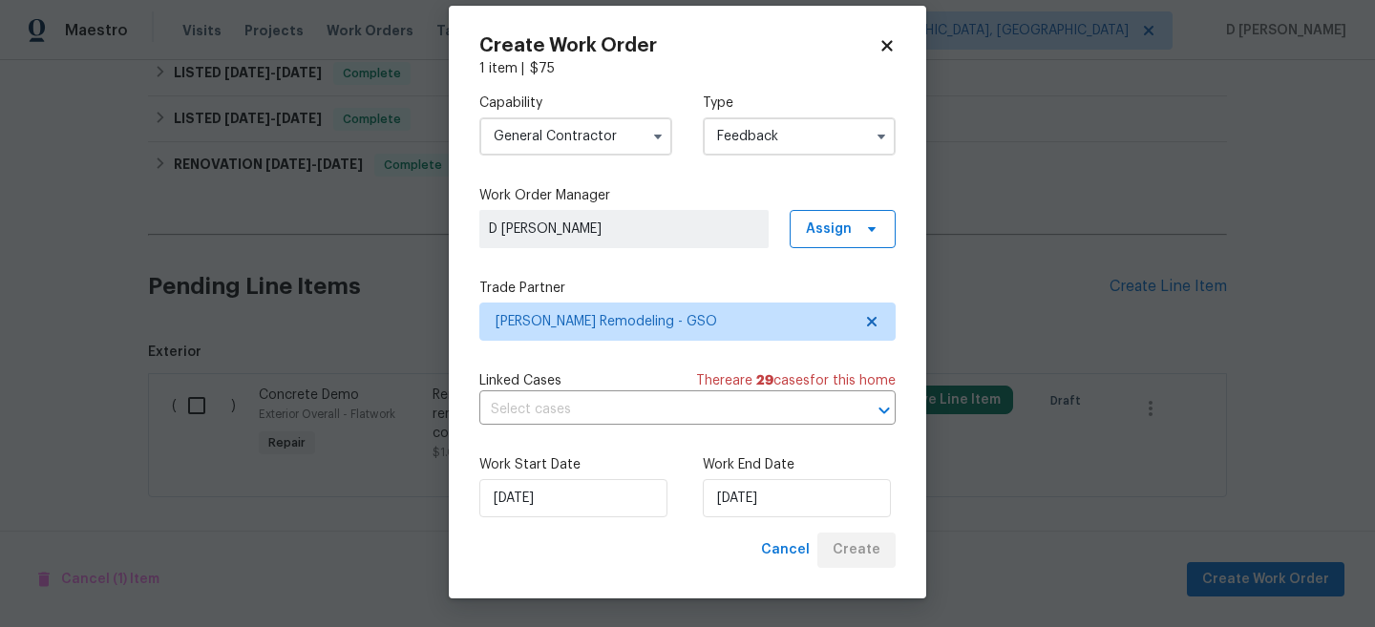
scroll to position [940, 0]
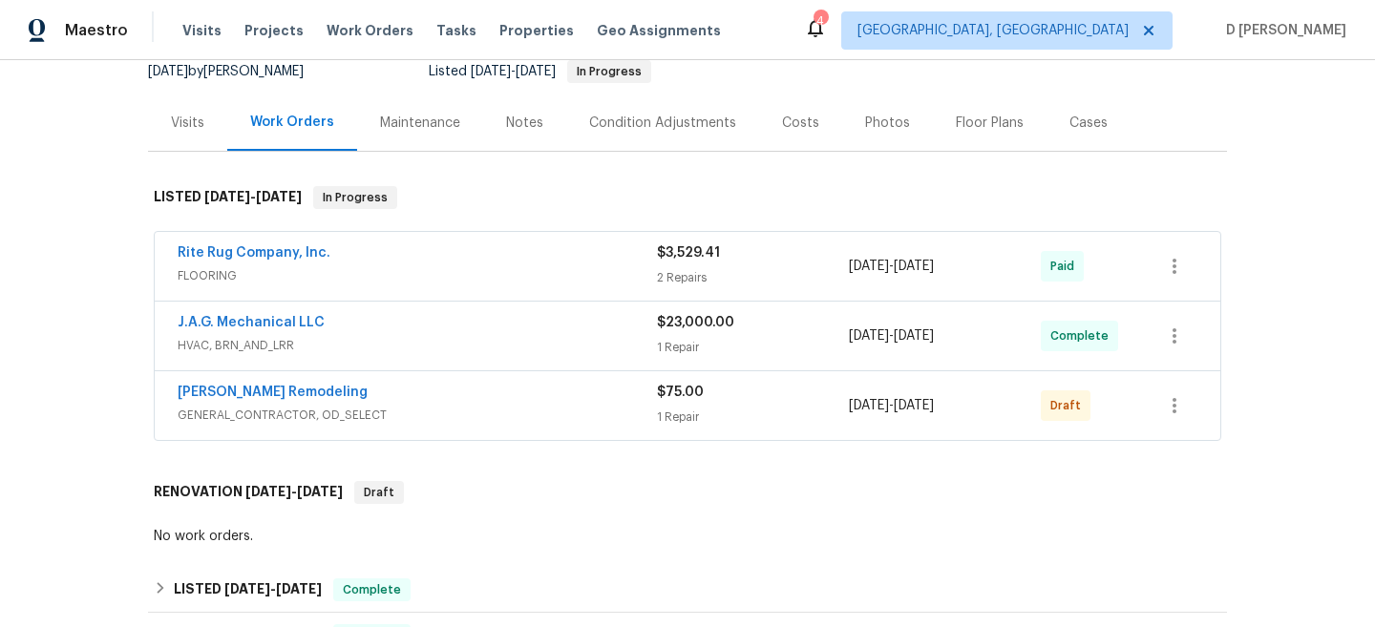
scroll to position [225, 0]
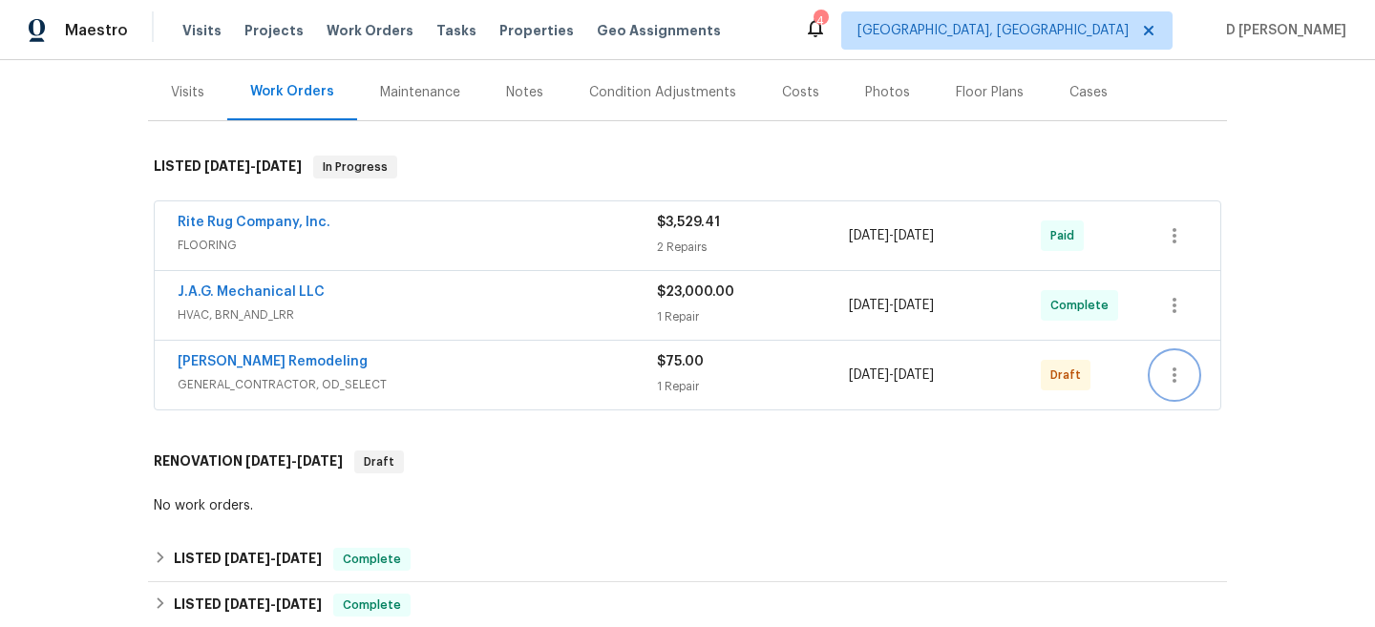
click at [1169, 375] on icon "button" at bounding box center [1174, 375] width 23 height 23
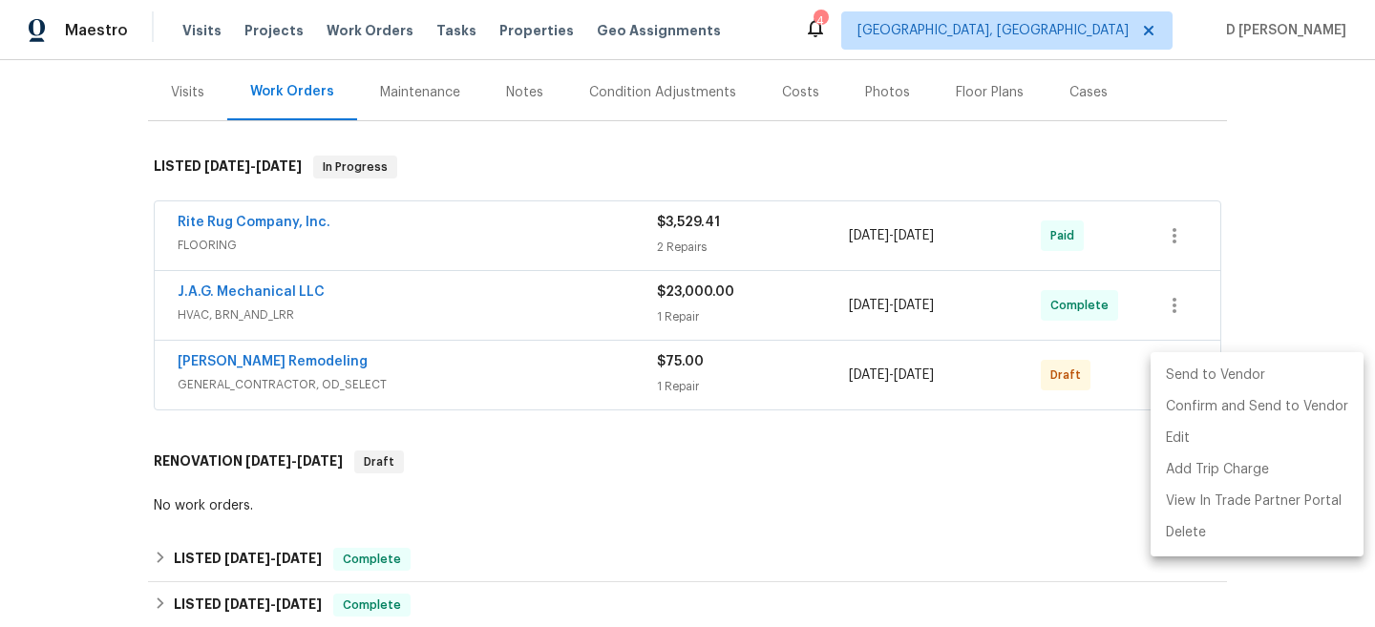
click at [1184, 379] on li "Send to Vendor" at bounding box center [1257, 376] width 213 height 32
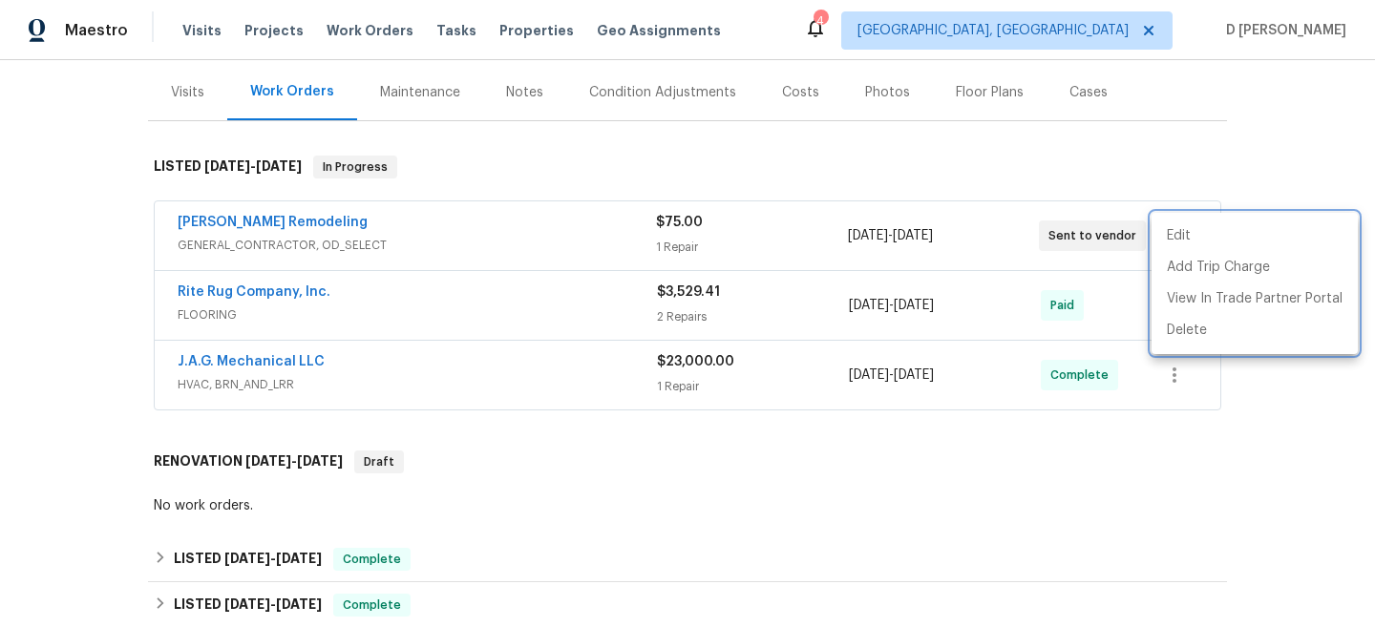
click at [877, 554] on div at bounding box center [687, 313] width 1375 height 627
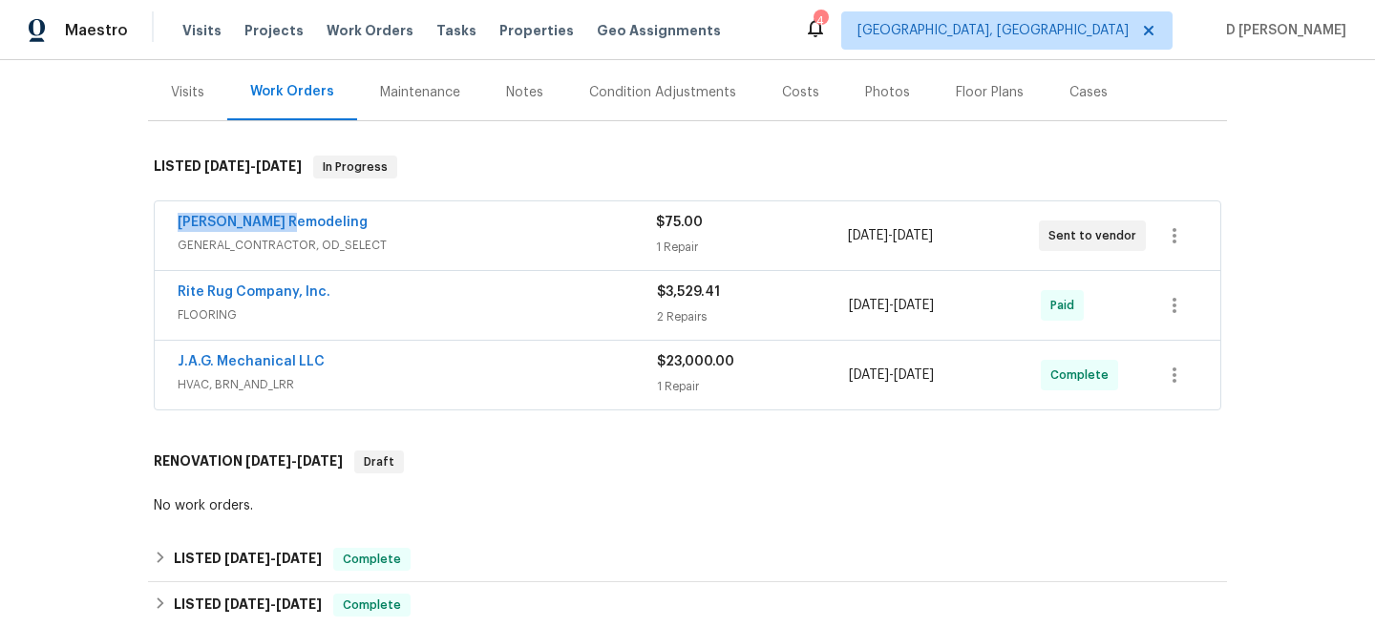
drag, startPoint x: 165, startPoint y: 221, endPoint x: 316, endPoint y: 215, distance: 151.0
click at [316, 216] on div "Pino Remodeling GENERAL_CONTRACTOR, OD_SELECT $75.00 1 Repair 10/4/2025 - 10/7/…" at bounding box center [688, 235] width 1066 height 69
copy link "[PERSON_NAME] Remodeling"
